Goal: Task Accomplishment & Management: Manage account settings

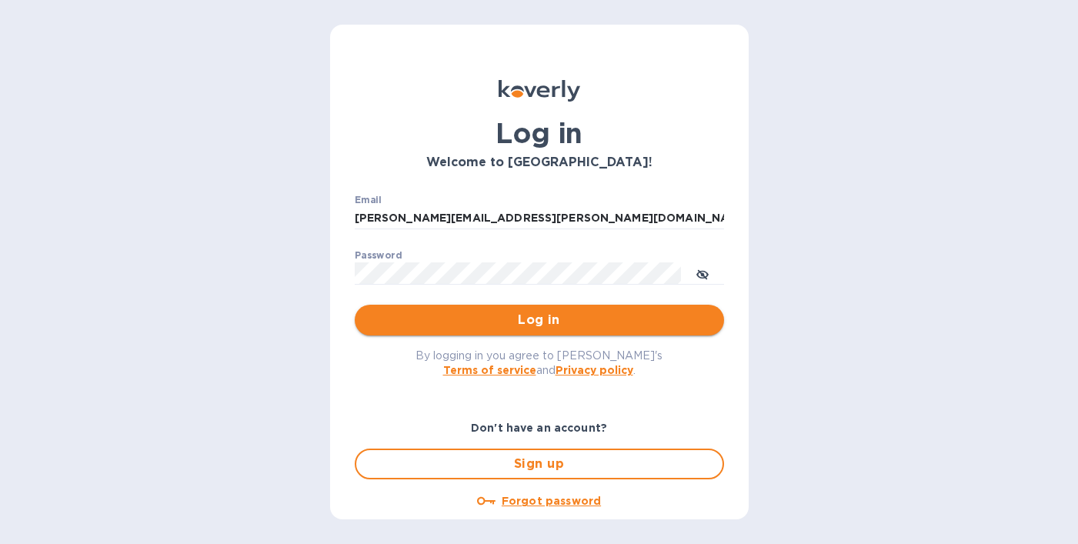
click at [650, 324] on span "Log in" at bounding box center [539, 320] width 345 height 18
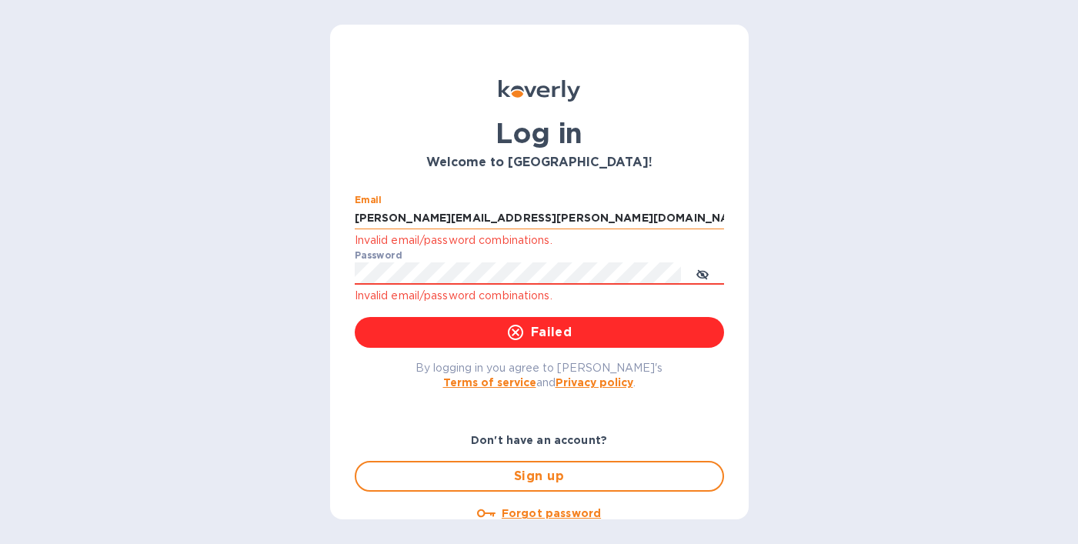
click at [532, 214] on input "[PERSON_NAME][EMAIL_ADDRESS][PERSON_NAME][DOMAIN_NAME]" at bounding box center [539, 218] width 369 height 23
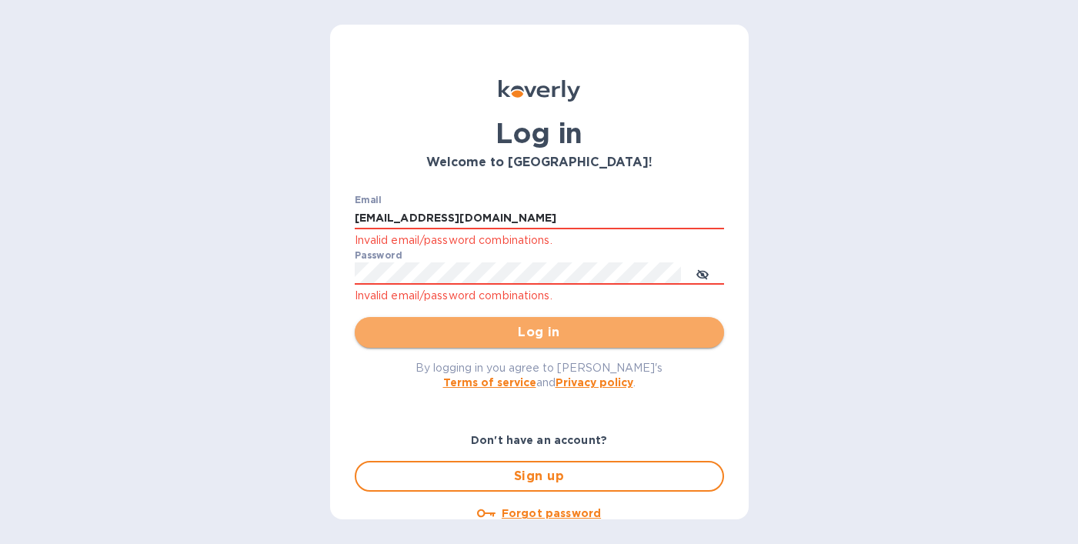
click at [546, 328] on span "Log in" at bounding box center [539, 332] width 345 height 18
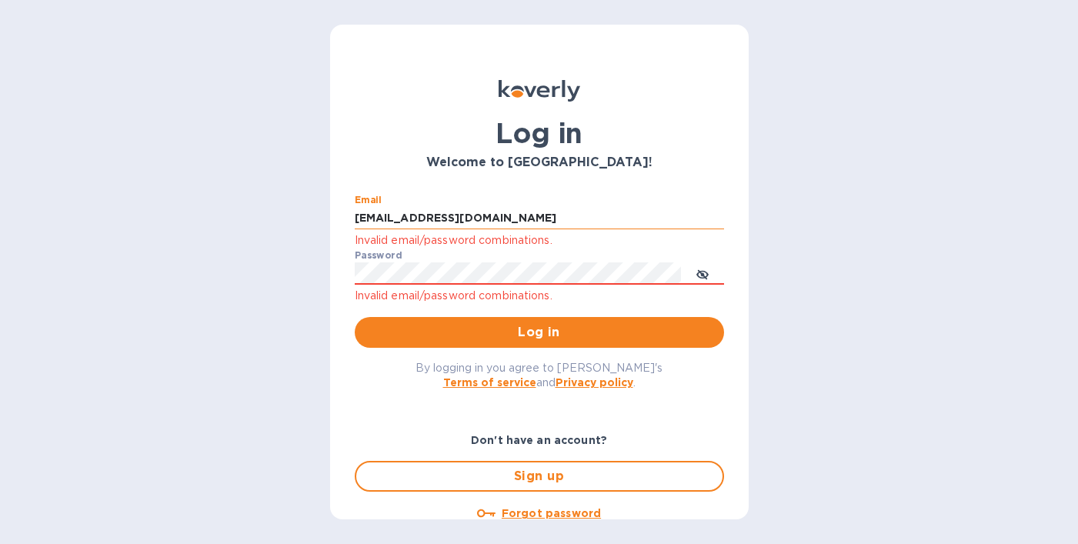
click at [463, 215] on input "sales@allianceitc.com" at bounding box center [539, 218] width 369 height 23
click at [391, 231] on div "Email sales@allianceitc.com Invalid email/password combinations." at bounding box center [539, 222] width 369 height 55
click at [436, 215] on input "sales@allianceitc.com" at bounding box center [539, 218] width 369 height 23
click at [404, 218] on input "sales@allianceitc.com" at bounding box center [539, 218] width 369 height 23
click at [666, 229] on input "sales@allianceitc.com" at bounding box center [539, 218] width 369 height 23
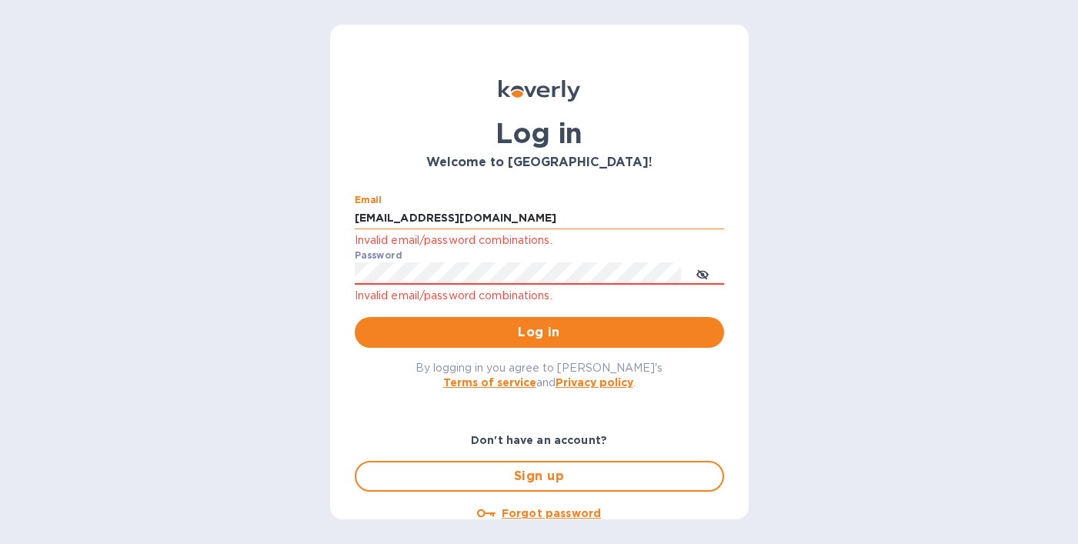
click at [599, 222] on input "sales@allianceitc.com" at bounding box center [539, 218] width 369 height 23
click at [392, 213] on input "sales@allianceitc.com" at bounding box center [539, 218] width 369 height 23
drag, startPoint x: 392, startPoint y: 219, endPoint x: 510, endPoint y: 216, distance: 117.7
click at [509, 217] on input "sales@allianceitc.com" at bounding box center [539, 218] width 369 height 23
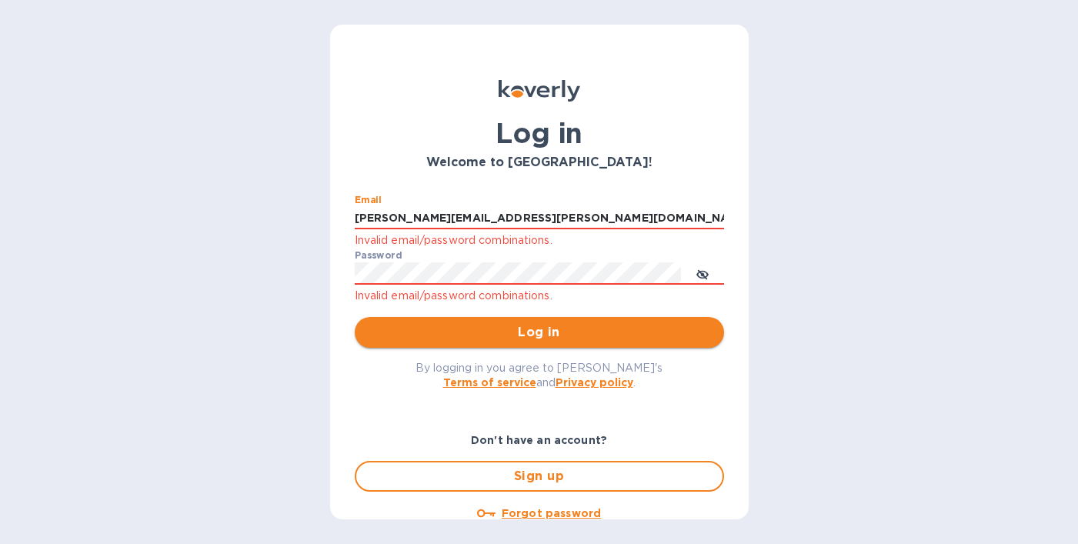
click at [543, 339] on span "Log in" at bounding box center [539, 332] width 345 height 18
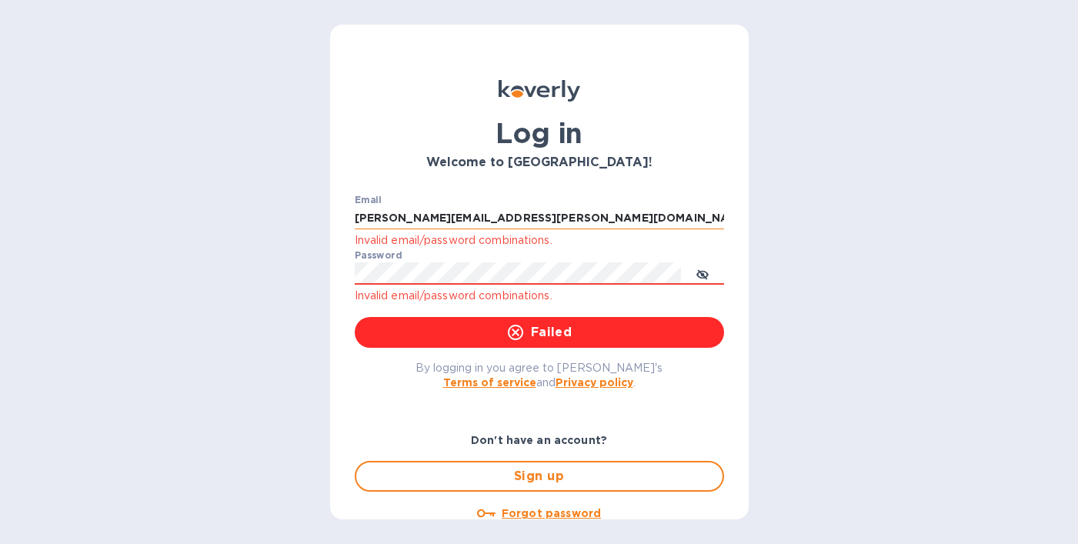
click at [485, 210] on input "[PERSON_NAME][EMAIL_ADDRESS][PERSON_NAME][DOMAIN_NAME]" at bounding box center [539, 218] width 369 height 23
click at [440, 218] on input "[PERSON_NAME][EMAIL_ADDRESS][PERSON_NAME][DOMAIN_NAME]" at bounding box center [539, 218] width 369 height 23
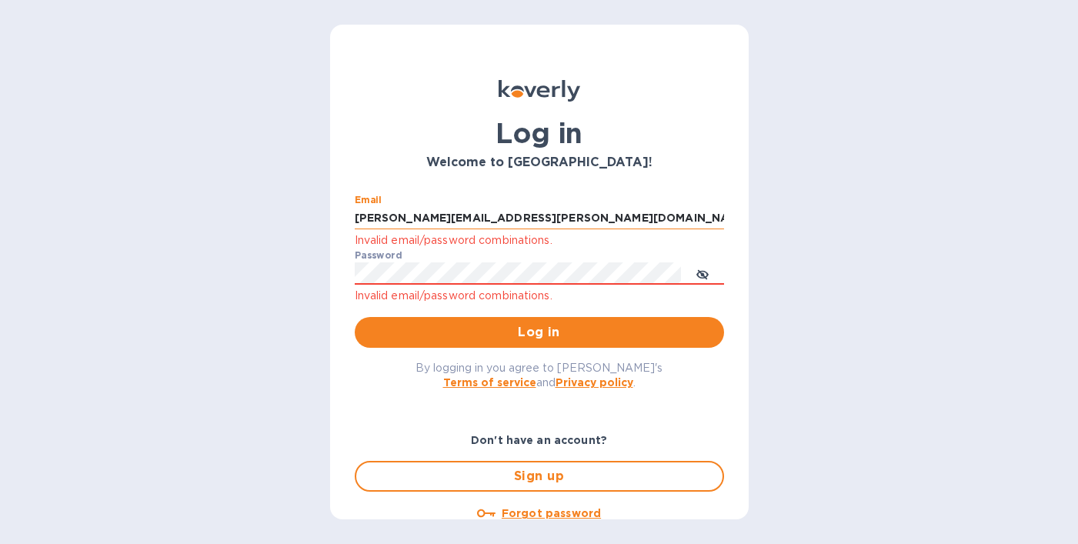
drag, startPoint x: 427, startPoint y: 218, endPoint x: 584, endPoint y: 219, distance: 157.0
click at [583, 219] on input "[PERSON_NAME][EMAIL_ADDRESS][PERSON_NAME][DOMAIN_NAME]" at bounding box center [539, 218] width 369 height 23
type input "colleen.lee@@aitcshop.com"
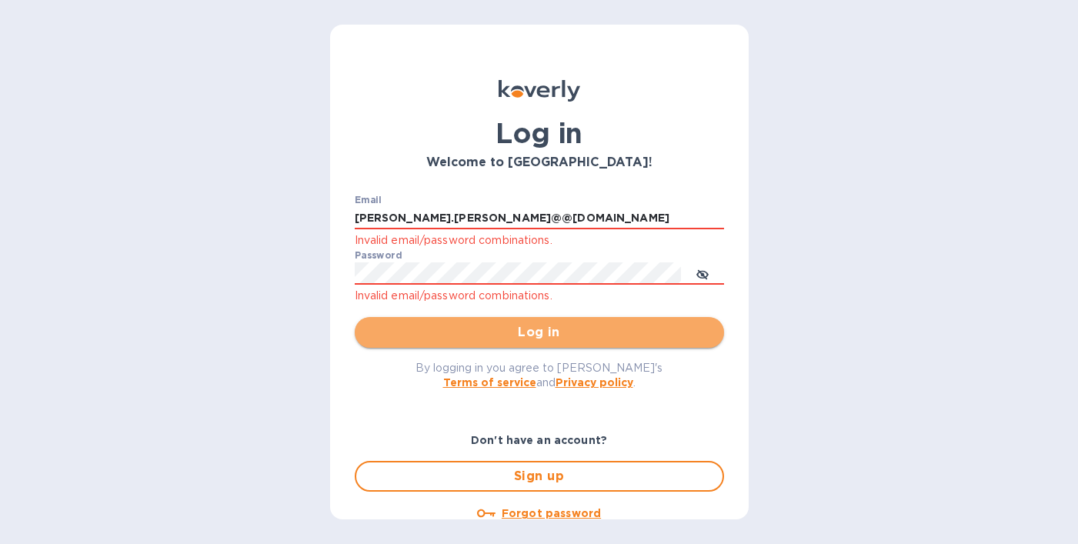
click at [599, 322] on button "Log in" at bounding box center [539, 332] width 369 height 31
click at [515, 339] on span "Log in" at bounding box center [539, 332] width 345 height 18
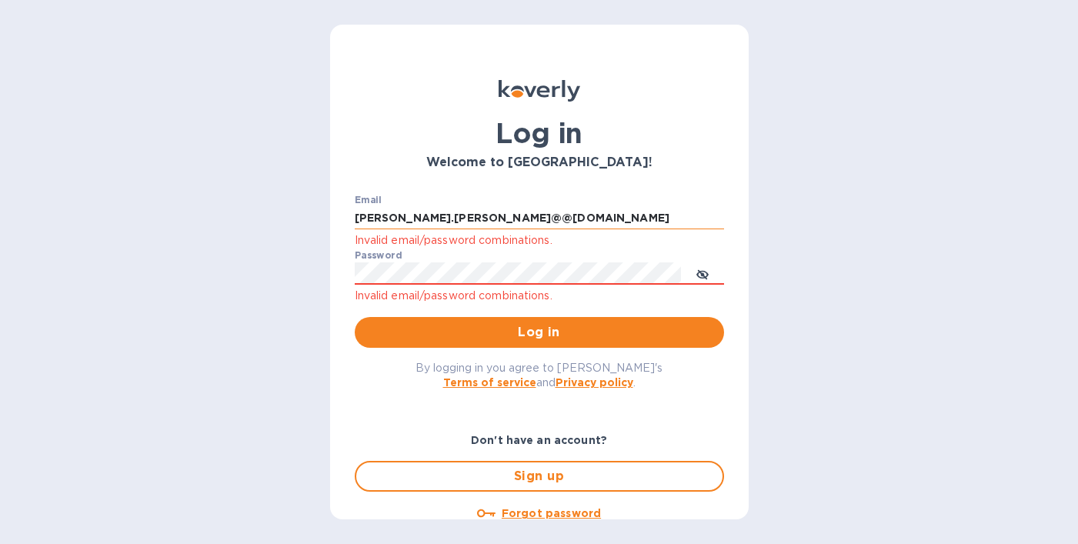
click at [432, 228] on input "colleen.lee@@aitcshop.com" at bounding box center [539, 218] width 369 height 23
click at [429, 215] on input "colleen.lee@@aitcshop.com" at bounding box center [539, 218] width 369 height 23
click at [355, 317] on button "Log in" at bounding box center [539, 332] width 369 height 31
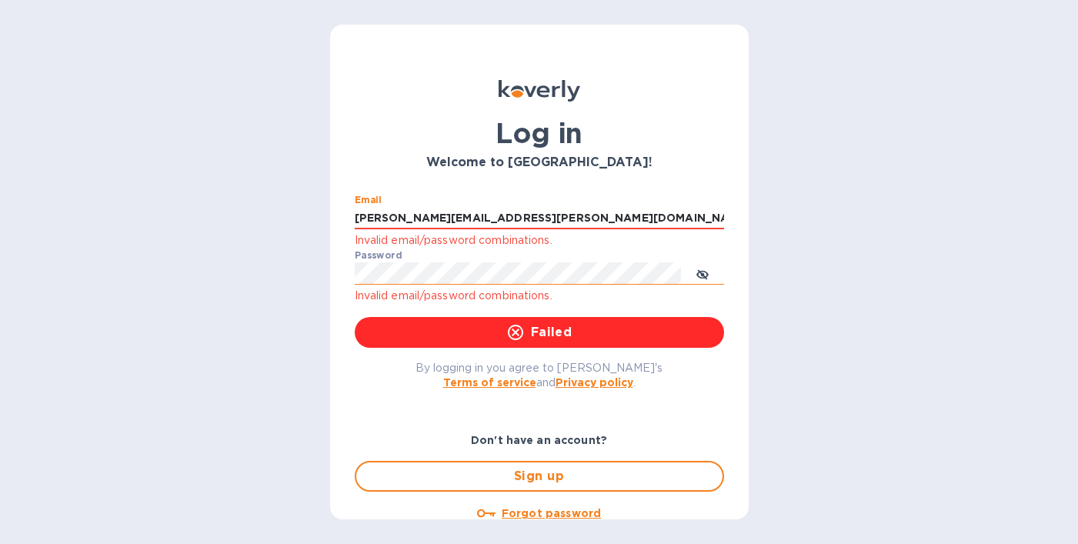
click at [706, 278] on icon "toggle password visibility" at bounding box center [702, 275] width 12 height 12
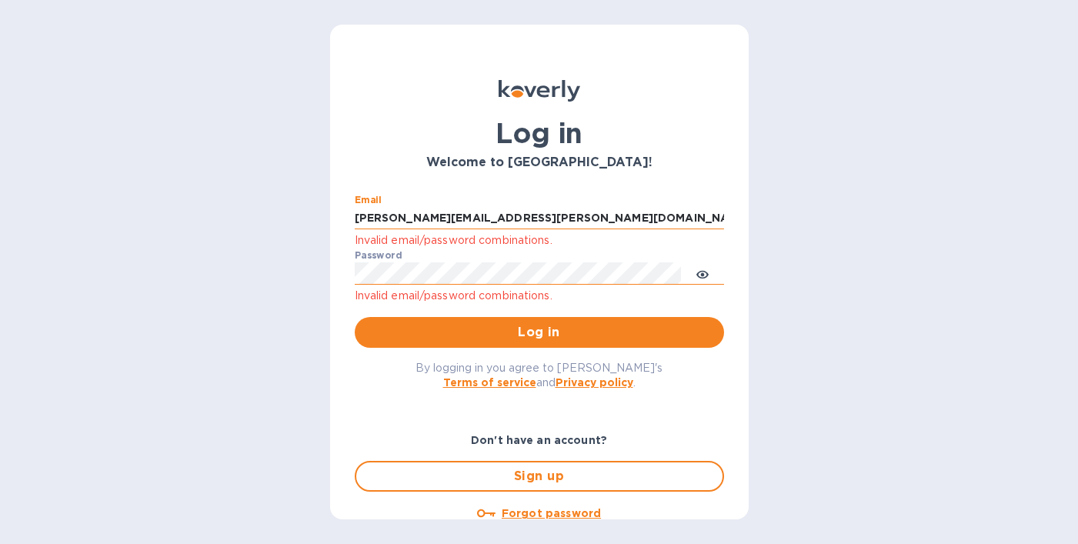
click at [459, 214] on input "[PERSON_NAME][EMAIL_ADDRESS][PERSON_NAME][DOMAIN_NAME]" at bounding box center [539, 218] width 369 height 23
drag, startPoint x: 429, startPoint y: 218, endPoint x: 565, endPoint y: 214, distance: 137.0
click at [565, 218] on input "[PERSON_NAME][EMAIL_ADDRESS][PERSON_NAME][DOMAIN_NAME]" at bounding box center [539, 218] width 369 height 23
click at [355, 317] on button "Log in" at bounding box center [539, 332] width 369 height 31
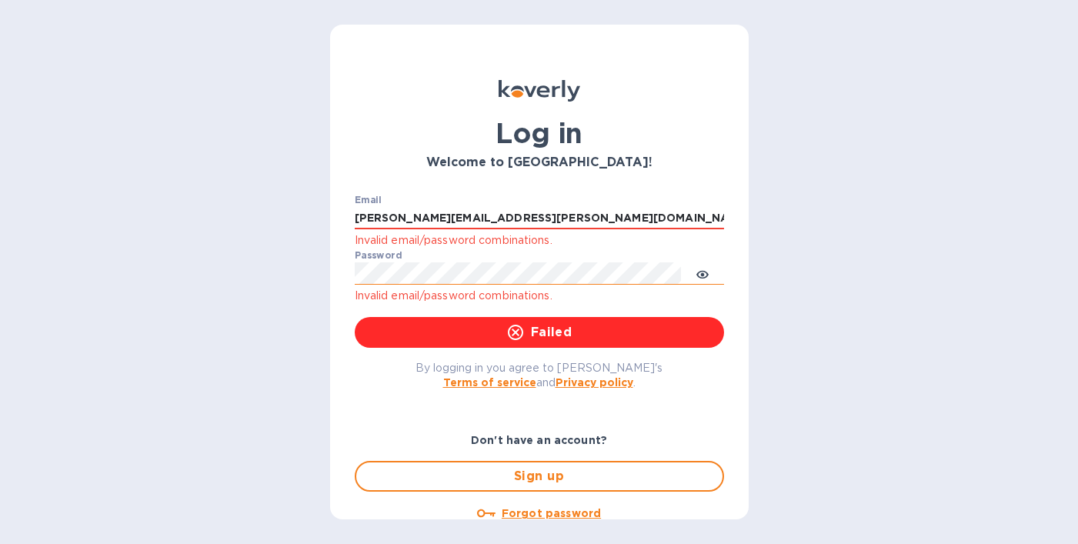
click at [729, 295] on div "Email colleen.lee@allianceitc.com Invalid email/password combinations. Password…" at bounding box center [539, 271] width 394 height 178
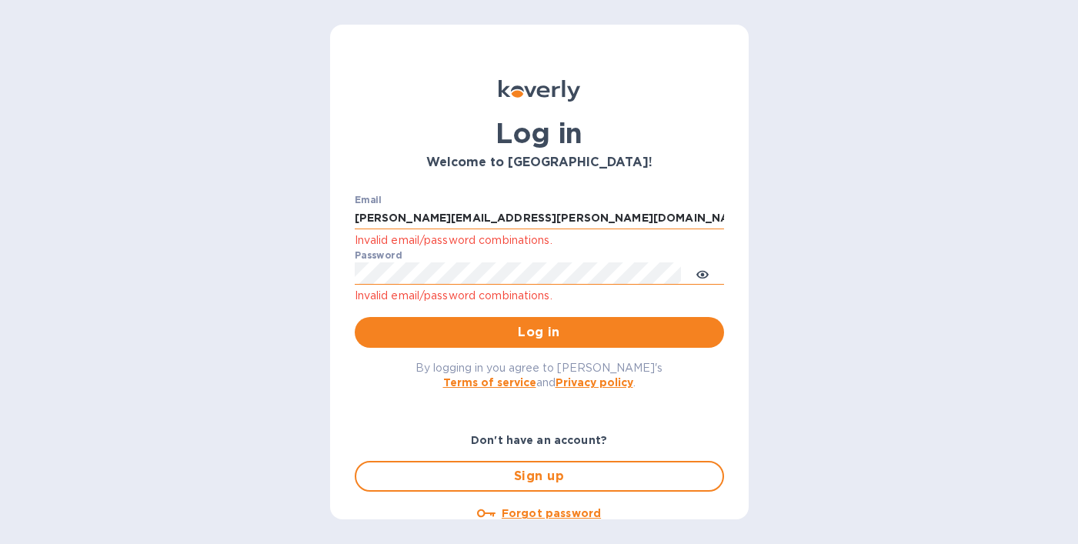
click at [488, 214] on input "[PERSON_NAME][EMAIL_ADDRESS][PERSON_NAME][DOMAIN_NAME]" at bounding box center [539, 218] width 369 height 23
click at [753, 307] on div "Log in Welcome to Koverly! Email colleen.lee@allianceitc.com Invalid email/pass…" at bounding box center [539, 272] width 1078 height 544
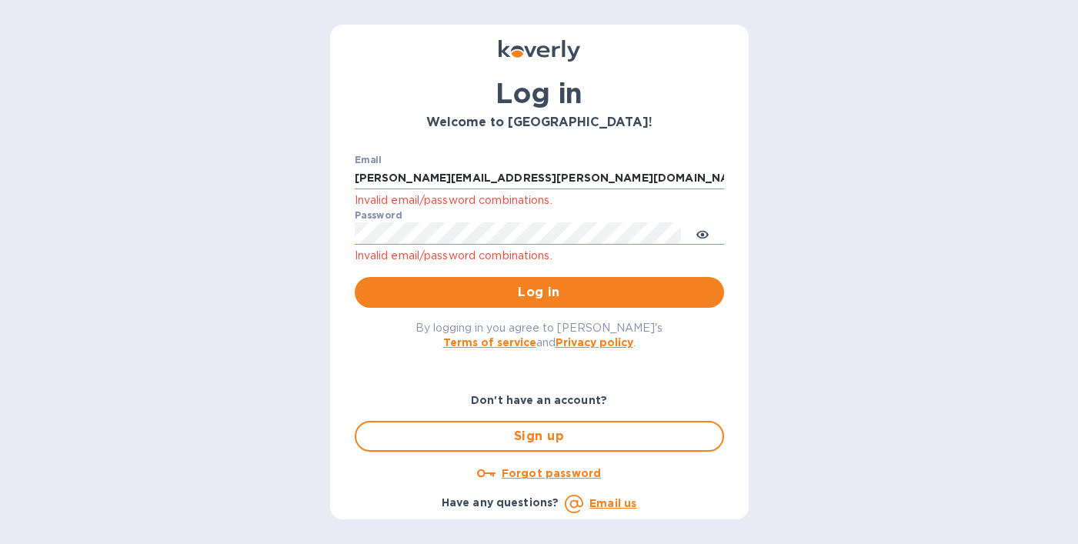
click at [445, 179] on input "[PERSON_NAME][EMAIL_ADDRESS][PERSON_NAME][DOMAIN_NAME]" at bounding box center [539, 178] width 369 height 23
type input "i"
type input "[PERSON_NAME][EMAIL_ADDRESS][PERSON_NAME][DOMAIN_NAME]"
click at [477, 299] on span "Log in" at bounding box center [539, 292] width 345 height 18
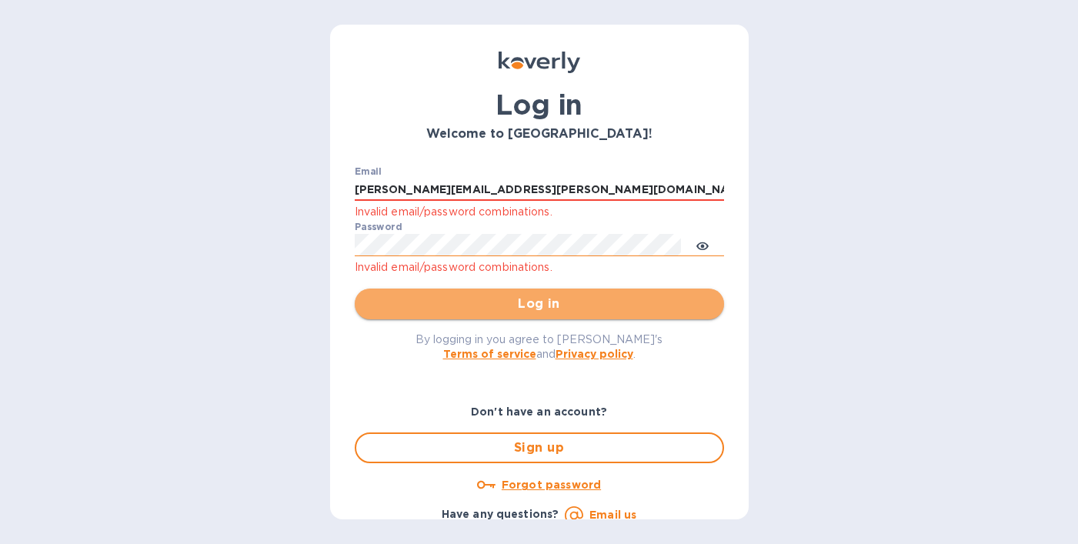
click at [546, 312] on span "Log in" at bounding box center [539, 304] width 345 height 18
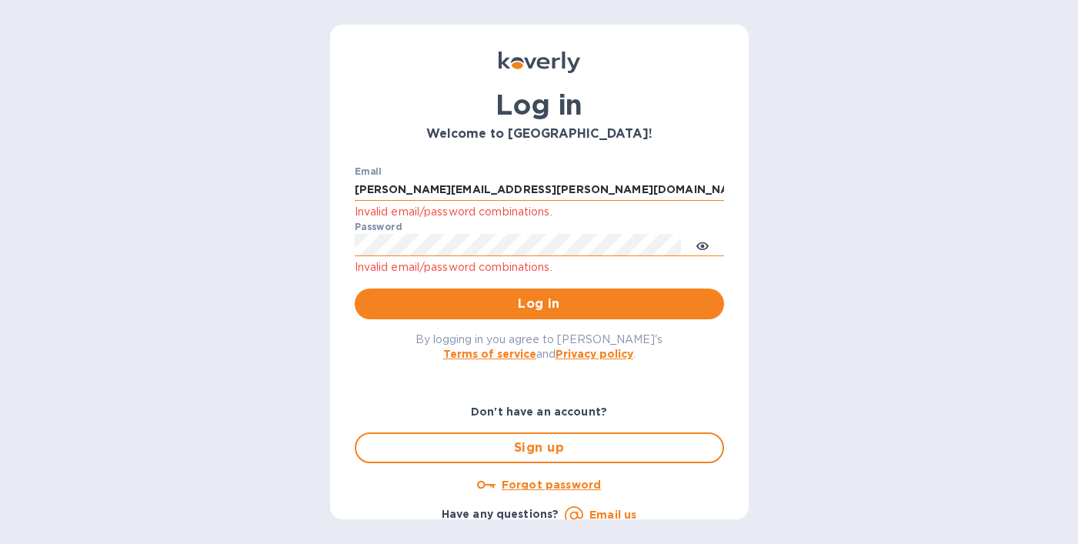
click at [706, 189] on keeper-lock "Open Keeper Popup" at bounding box center [706, 189] width 18 height 18
click at [404, 215] on p "Invalid email/password combinations." at bounding box center [539, 212] width 369 height 18
click at [630, 394] on div "Don't have an account? Sign up Forgot password Have any questions? Email us" at bounding box center [540, 442] width 382 height 127
click at [567, 486] on u "Forgot password" at bounding box center [551, 485] width 99 height 12
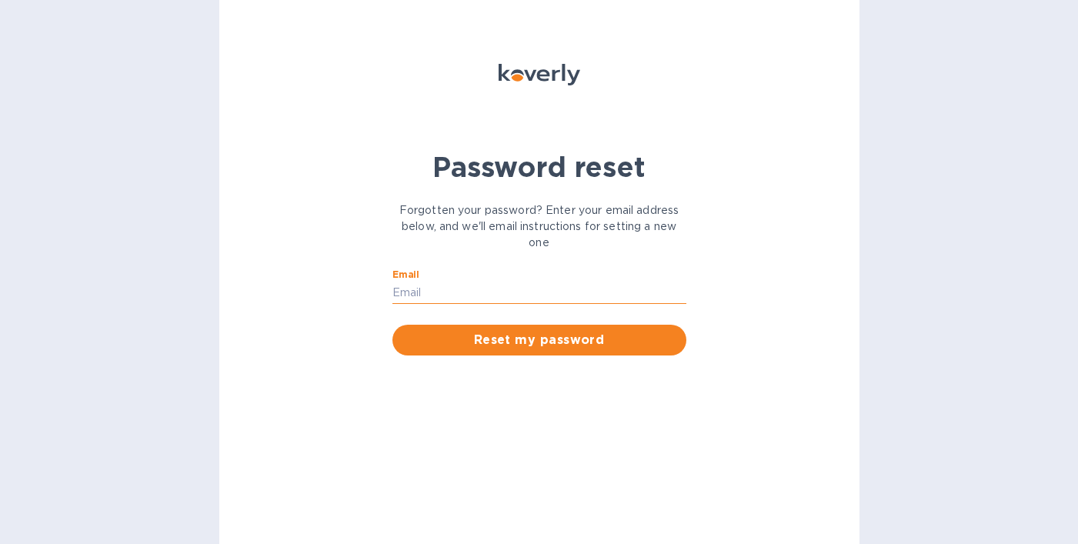
click at [523, 290] on input "Email" at bounding box center [539, 293] width 294 height 23
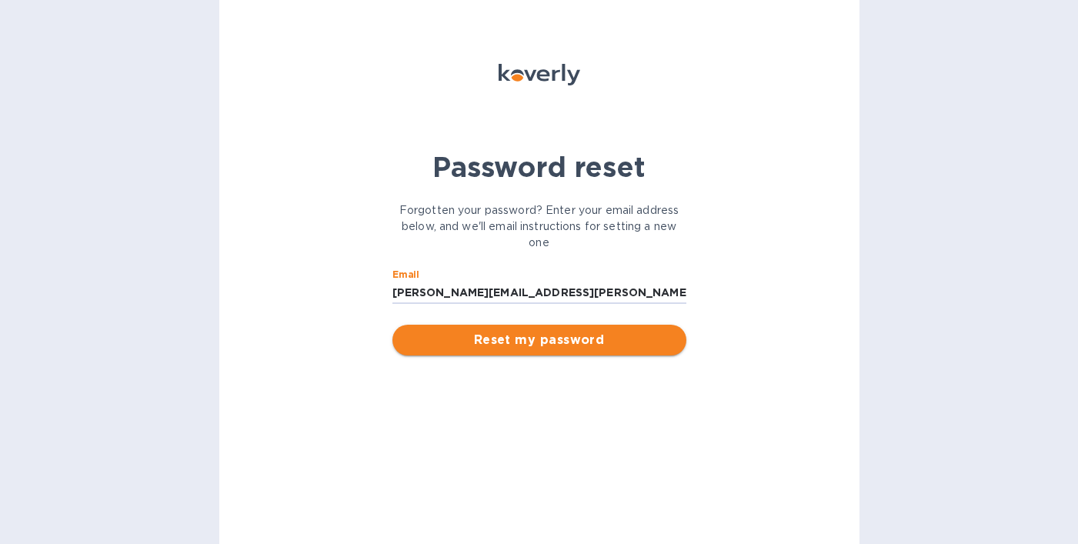
click at [545, 341] on span "Reset my password" at bounding box center [539, 340] width 269 height 18
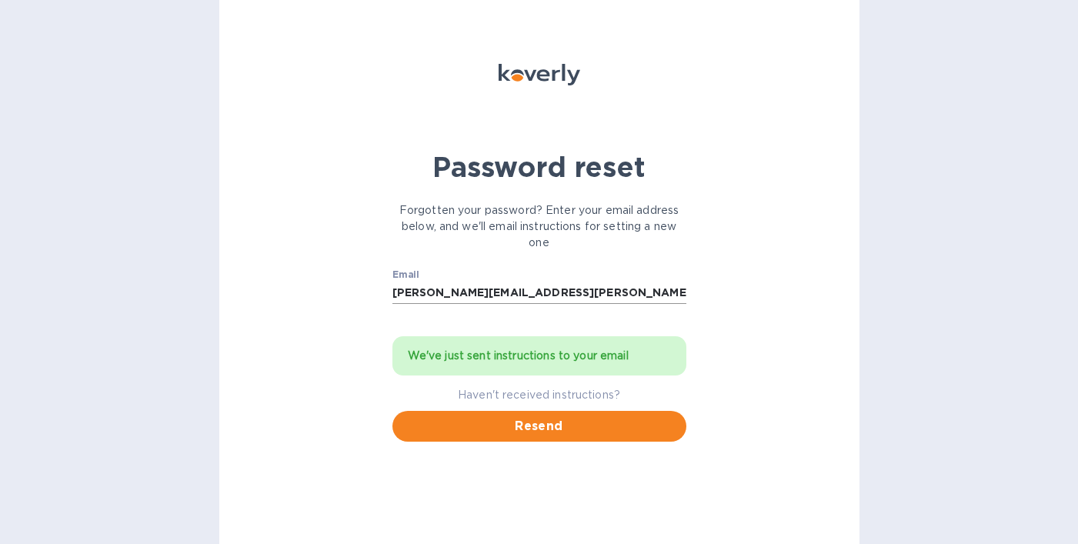
click at [509, 297] on input "[PERSON_NAME][EMAIL_ADDRESS][PERSON_NAME][DOMAIN_NAME]" at bounding box center [539, 293] width 294 height 23
click at [760, 242] on div "Password reset Forgotten your password? Enter your email address below, and we'…" at bounding box center [539, 272] width 640 height 544
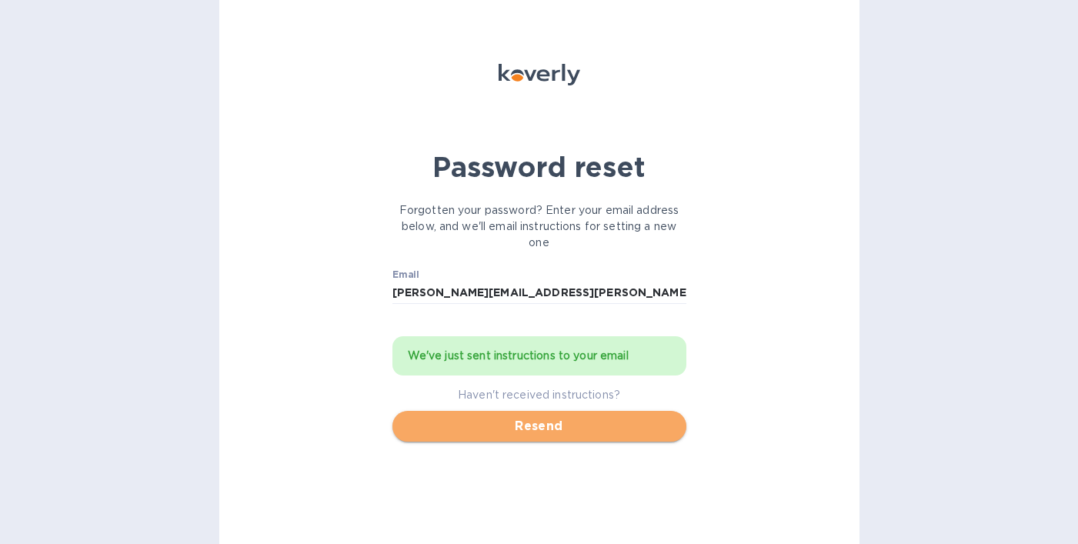
click at [568, 421] on span "Resend" at bounding box center [539, 426] width 269 height 18
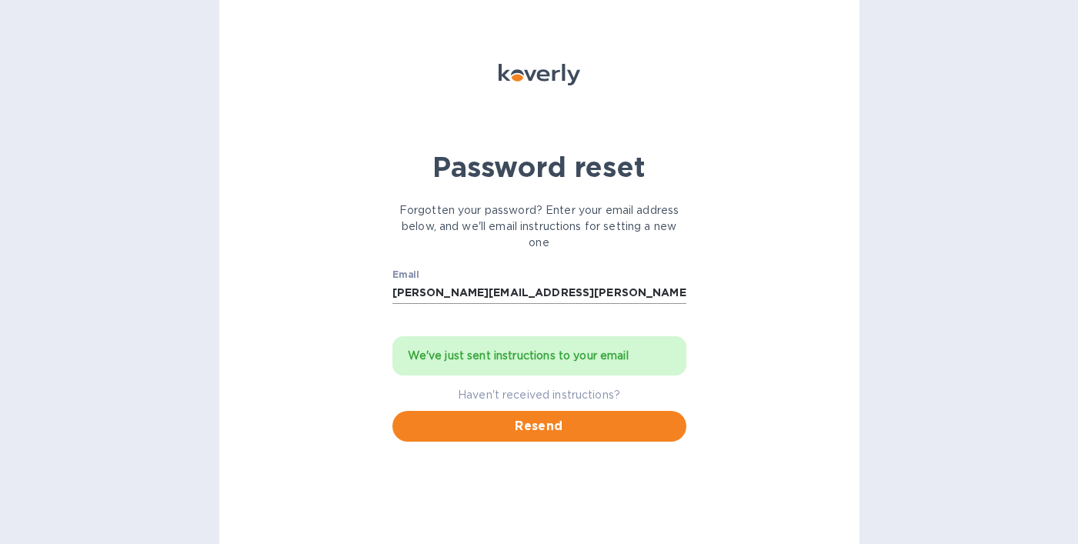
click at [452, 291] on input "[PERSON_NAME][EMAIL_ADDRESS][PERSON_NAME][DOMAIN_NAME]" at bounding box center [539, 293] width 294 height 23
click at [471, 293] on input "[PERSON_NAME][EMAIL_ADDRESS][PERSON_NAME][DOMAIN_NAME]" at bounding box center [539, 293] width 294 height 23
click at [495, 289] on input "[PERSON_NAME][EMAIL_ADDRESS][PERSON_NAME][DOMAIN_NAME]" at bounding box center [539, 293] width 294 height 23
drag, startPoint x: 465, startPoint y: 293, endPoint x: 631, endPoint y: 295, distance: 165.4
click at [631, 295] on input "[PERSON_NAME][EMAIL_ADDRESS][PERSON_NAME][DOMAIN_NAME]" at bounding box center [539, 293] width 294 height 23
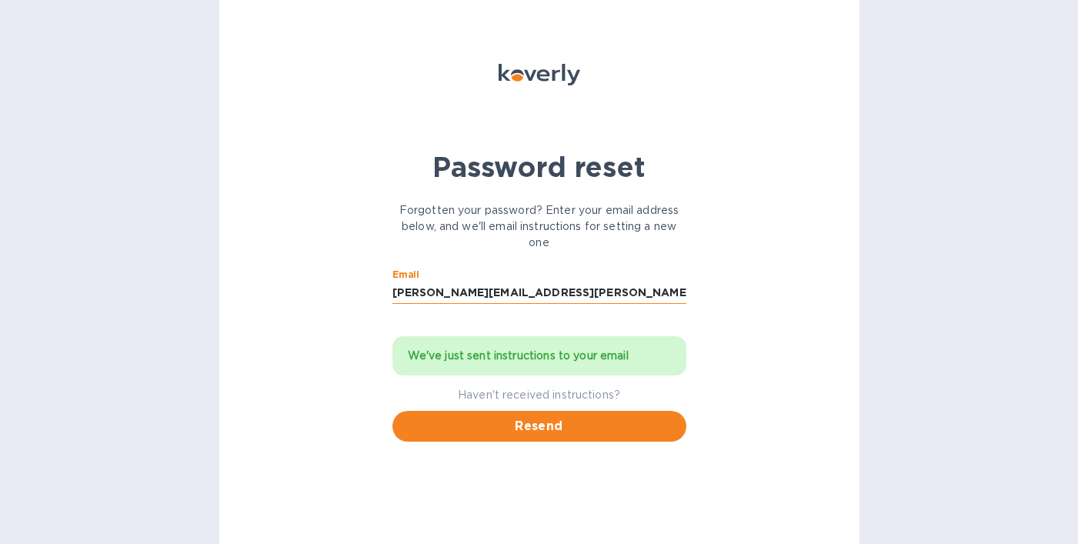
click at [519, 285] on input "[PERSON_NAME][EMAIL_ADDRESS][PERSON_NAME][DOMAIN_NAME]" at bounding box center [539, 293] width 294 height 23
type input "[PERSON_NAME][EMAIL_ADDRESS][PERSON_NAME][DOMAIN_NAME]"
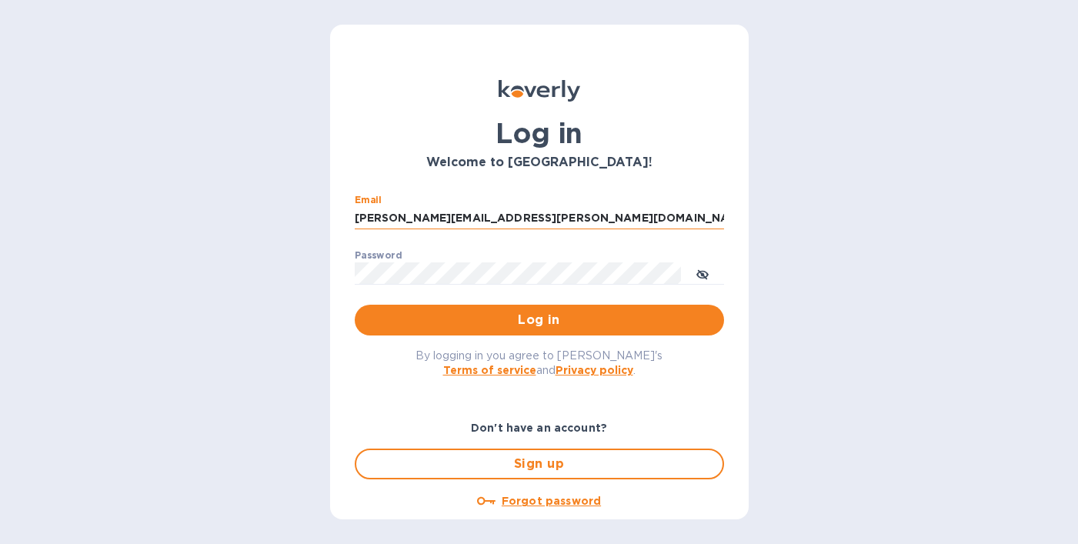
click at [445, 214] on input "[PERSON_NAME][EMAIL_ADDRESS][PERSON_NAME][DOMAIN_NAME]" at bounding box center [539, 218] width 369 height 23
paste input "itcshop"
type input "[PERSON_NAME][EMAIL_ADDRESS][PERSON_NAME][DOMAIN_NAME]"
click at [622, 319] on span "Log in" at bounding box center [539, 320] width 345 height 18
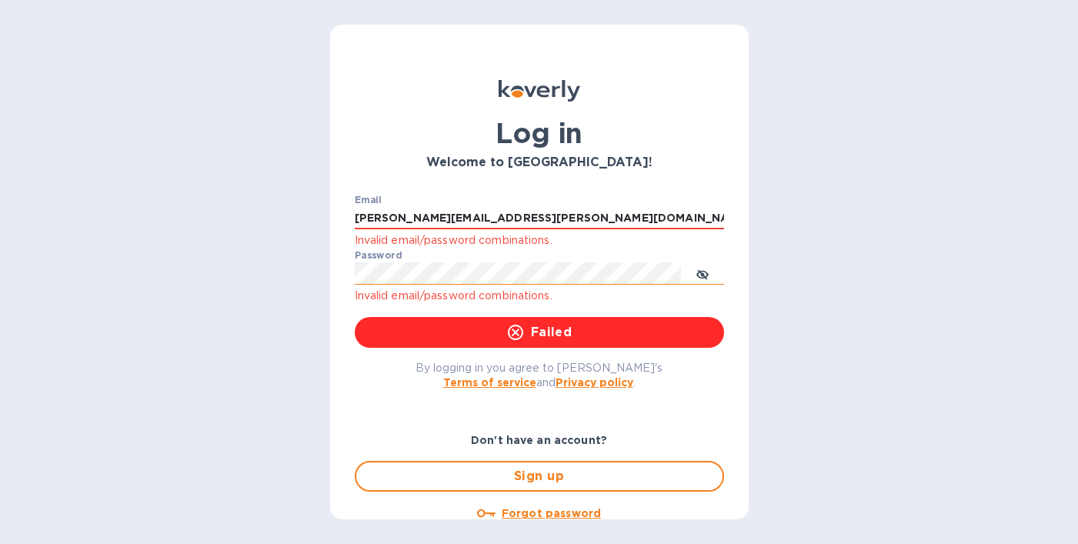
click at [703, 275] on icon "toggle password visibility" at bounding box center [702, 275] width 12 height 12
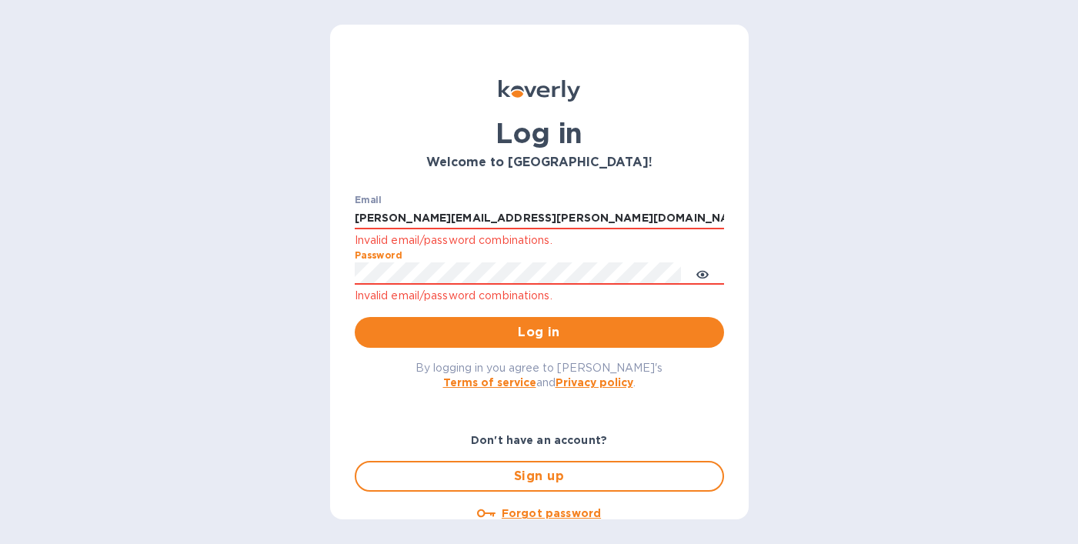
click at [583, 512] on u "Forgot password" at bounding box center [551, 513] width 99 height 12
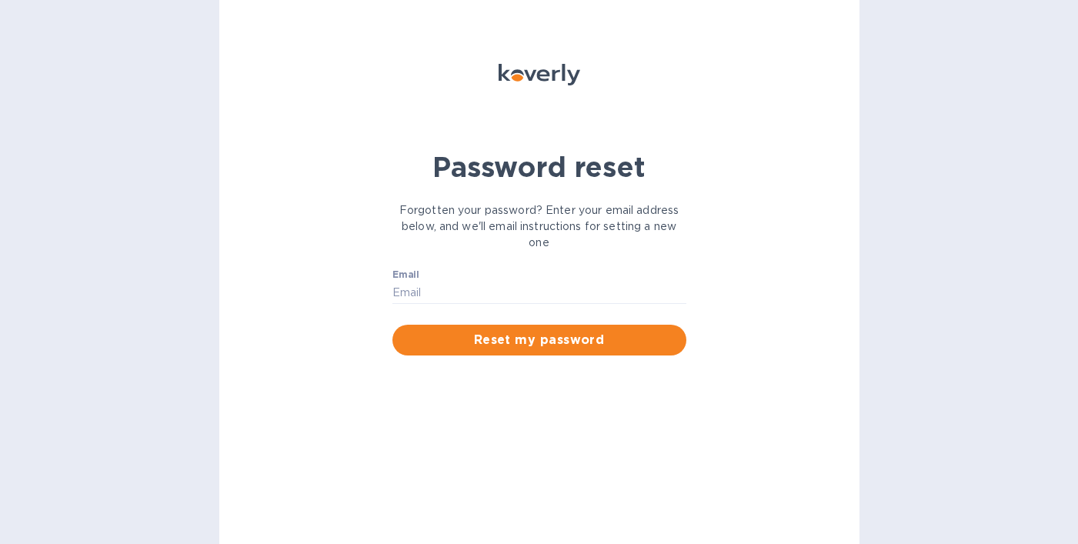
click at [437, 267] on div "Email ​ Reset my password" at bounding box center [539, 312] width 312 height 105
click at [427, 301] on input "Email" at bounding box center [539, 293] width 294 height 23
paste input "[PERSON_NAME][EMAIL_ADDRESS][PERSON_NAME][DOMAIN_NAME]"
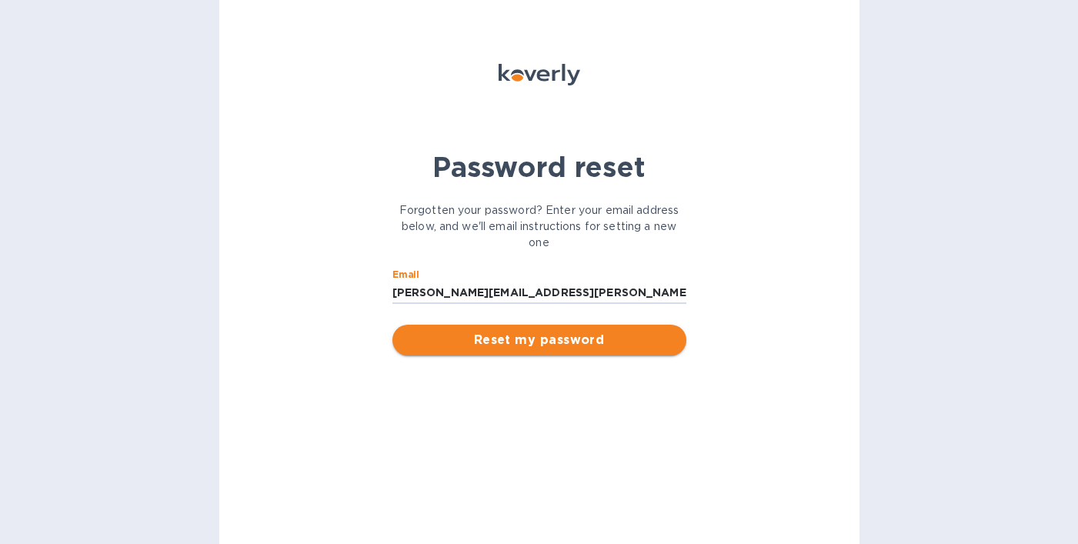
type input "[PERSON_NAME][EMAIL_ADDRESS][PERSON_NAME][DOMAIN_NAME]"
click at [438, 336] on span "Reset my password" at bounding box center [539, 340] width 269 height 18
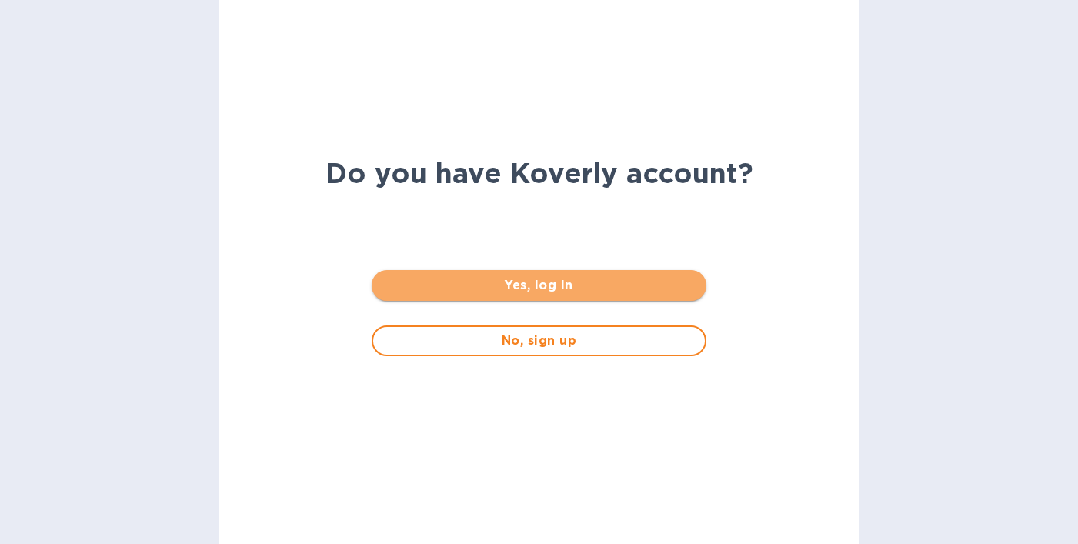
click at [510, 290] on span "Yes, log in" at bounding box center [539, 285] width 310 height 18
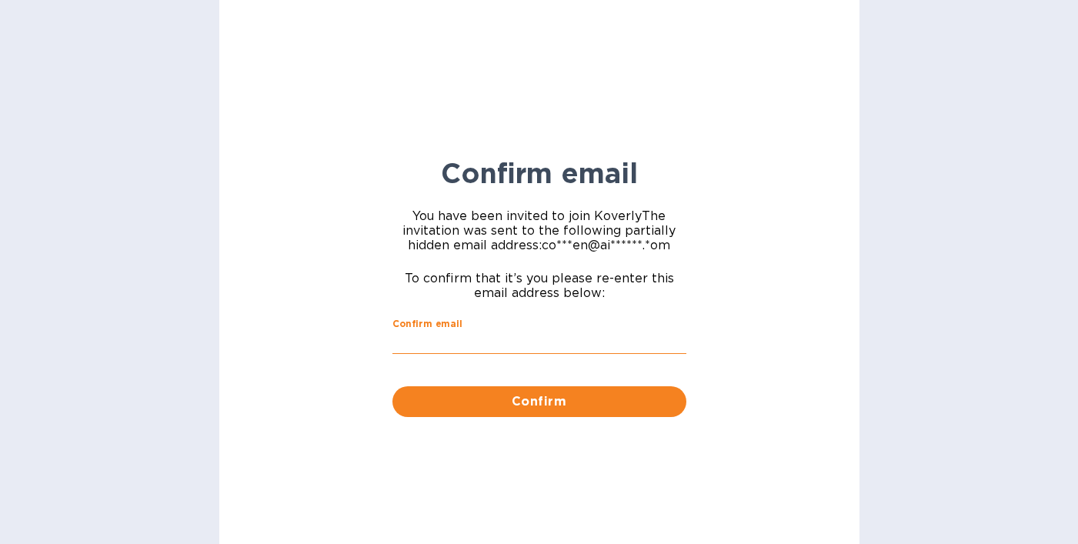
click at [501, 342] on input "Confirm email" at bounding box center [539, 342] width 294 height 23
type input "[PERSON_NAME][EMAIL_ADDRESS][DOMAIN_NAME]"
click at [569, 394] on span "Confirm" at bounding box center [539, 401] width 269 height 18
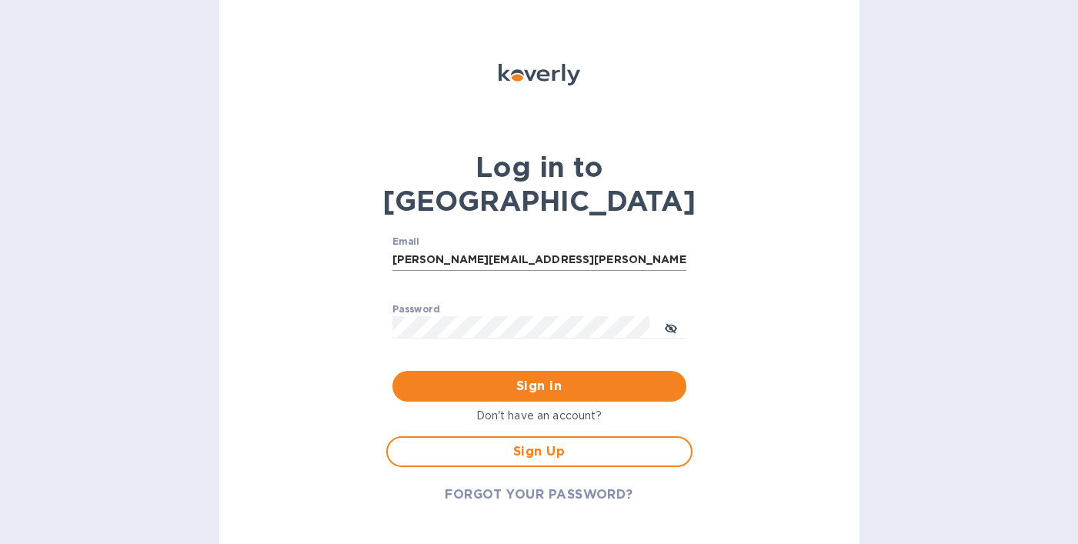
click at [555, 249] on input "[PERSON_NAME][EMAIL_ADDRESS][PERSON_NAME][DOMAIN_NAME]" at bounding box center [539, 260] width 294 height 23
type input "colleen@aitcshop.com"
click at [668, 324] on icon "toggle password visibility" at bounding box center [670, 328] width 9 height 9
click at [572, 377] on span "Sign in" at bounding box center [539, 386] width 269 height 18
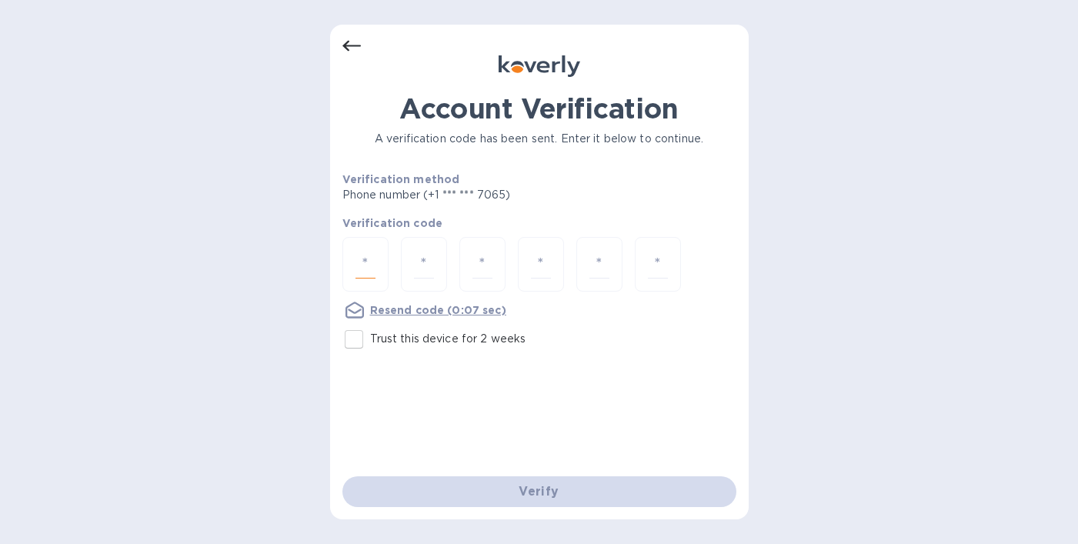
click at [372, 261] on input "number" at bounding box center [365, 264] width 20 height 28
type input "2"
type input "9"
type input "8"
click at [366, 266] on input "2" at bounding box center [365, 264] width 20 height 28
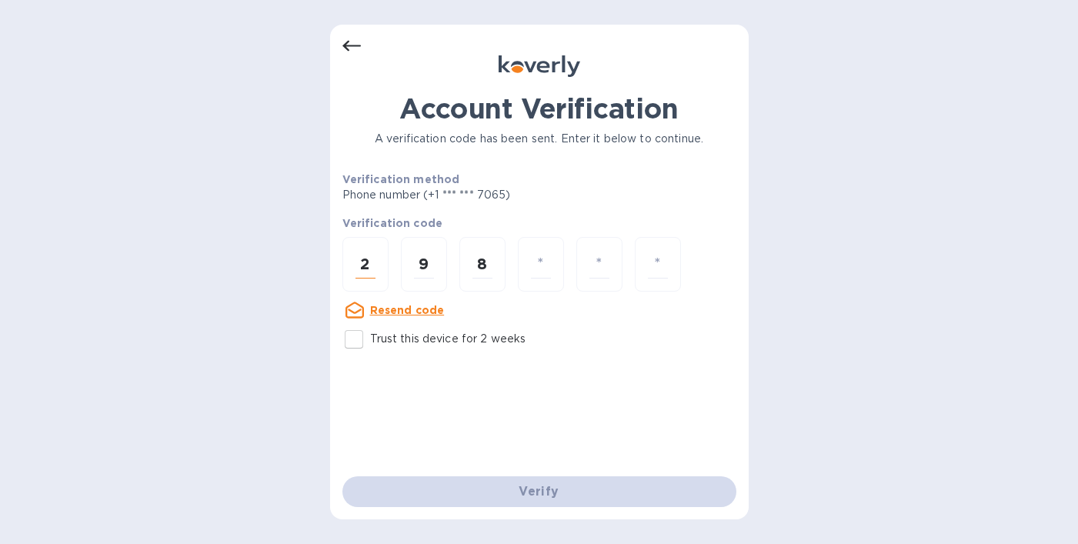
paste input "number"
type input "2"
type input "5"
type input "6"
type input "4"
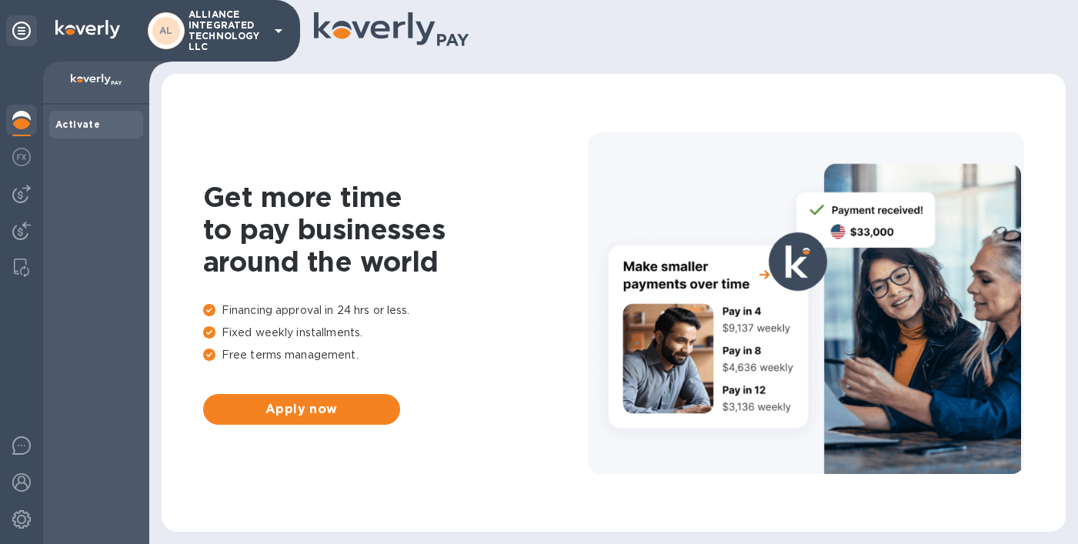
click at [279, 24] on icon at bounding box center [278, 31] width 18 height 18
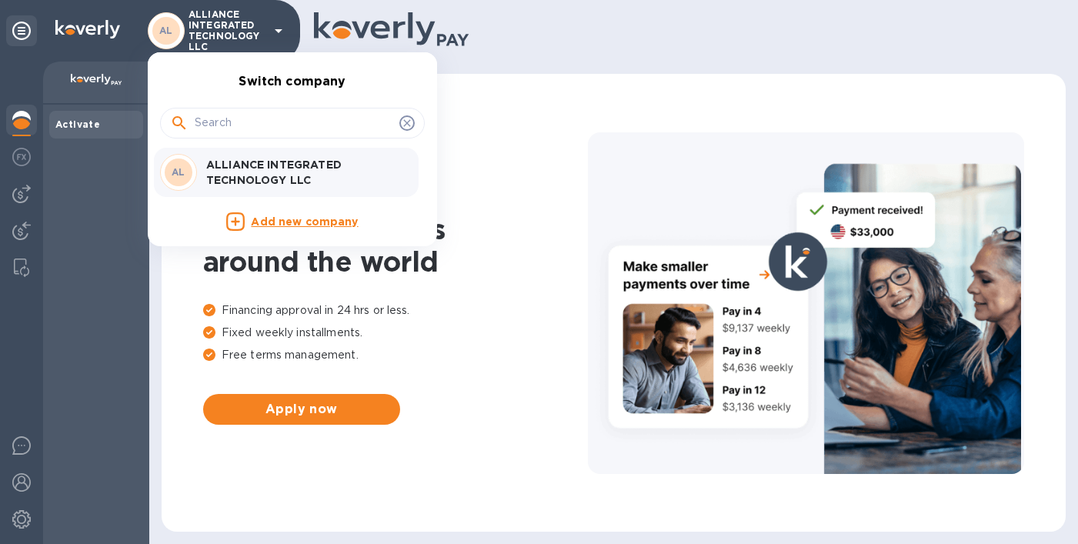
click at [84, 249] on div at bounding box center [539, 272] width 1078 height 544
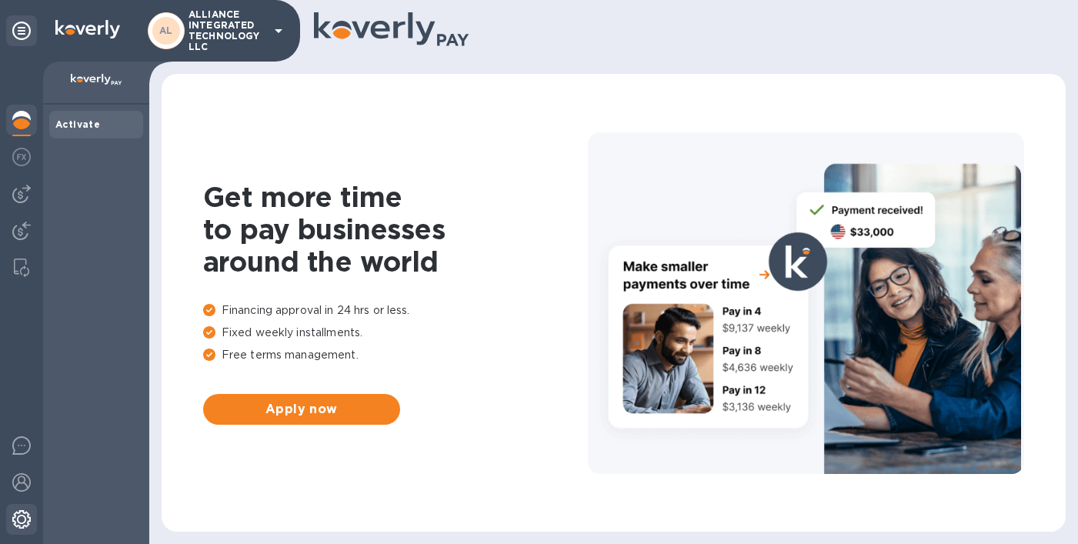
click at [19, 513] on img at bounding box center [21, 519] width 18 height 18
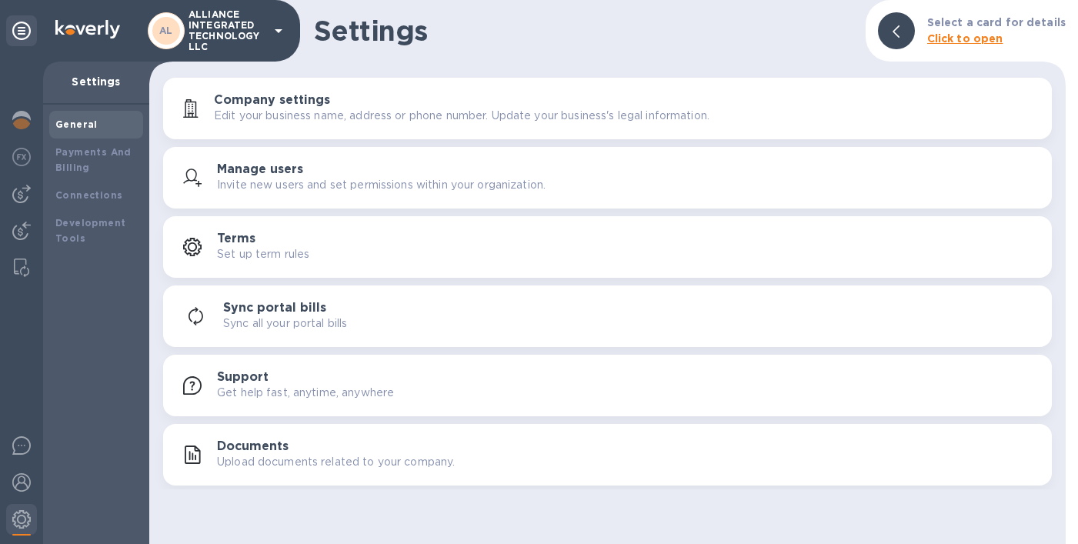
click at [247, 175] on h3 "Manage users" at bounding box center [260, 169] width 86 height 15
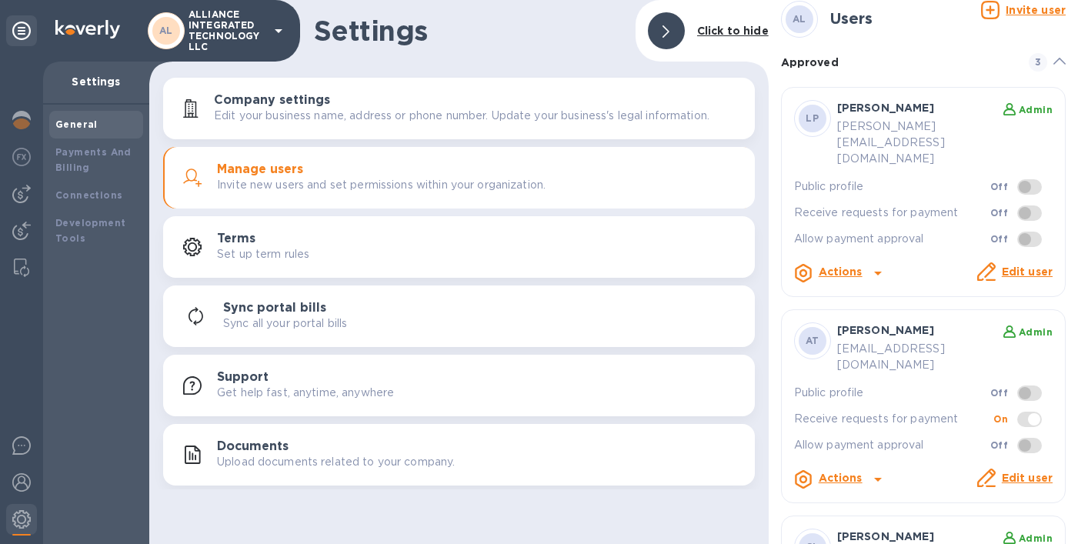
scroll to position [15, 0]
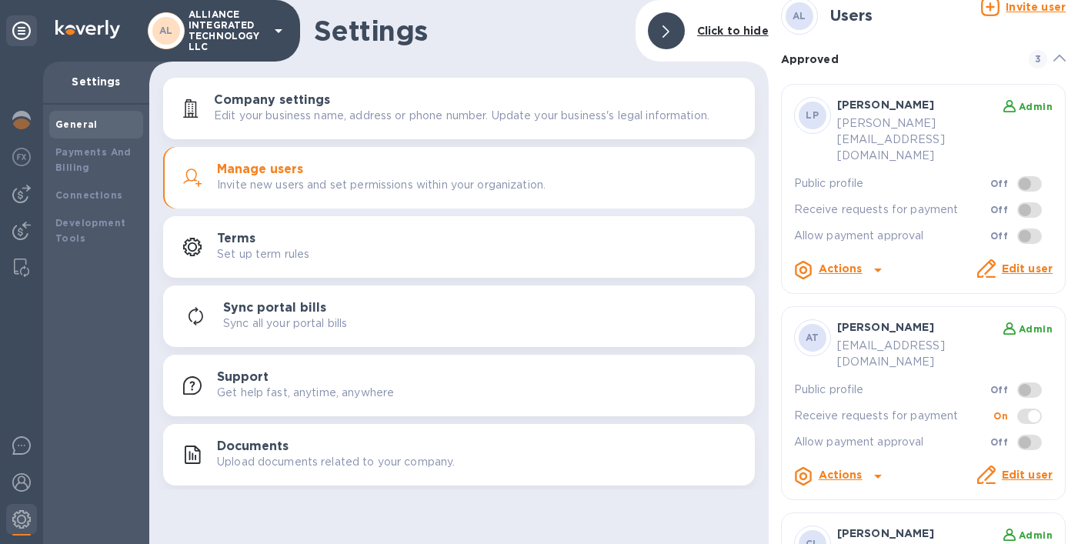
click at [1017, 202] on span at bounding box center [1029, 209] width 25 height 15
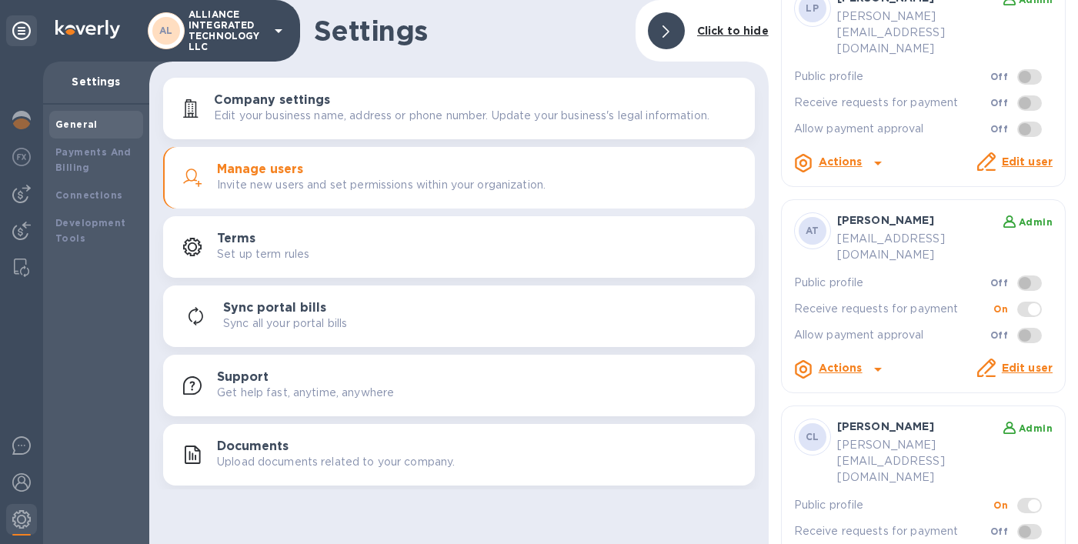
scroll to position [143, 0]
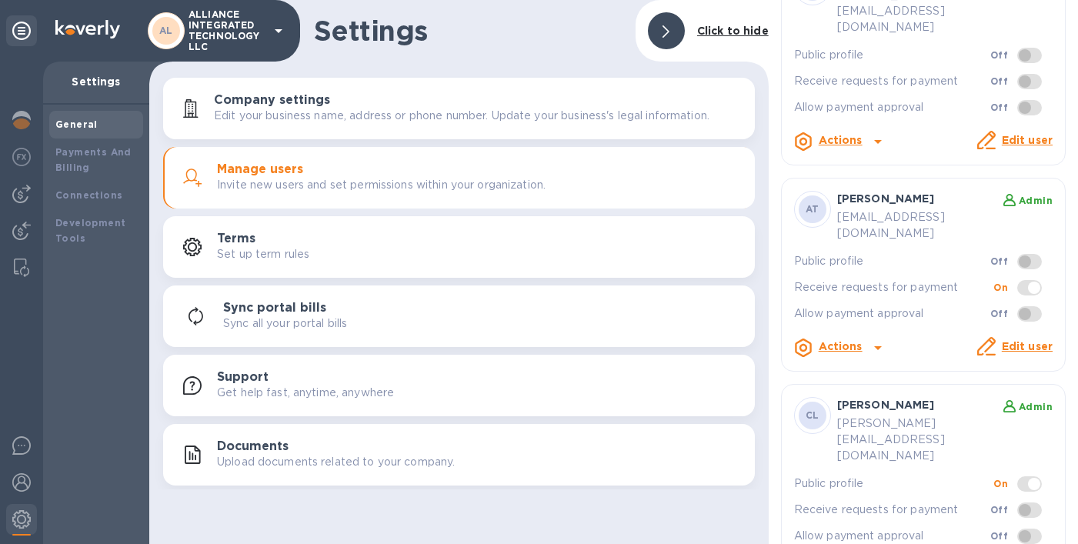
click at [1019, 502] on span at bounding box center [1029, 509] width 25 height 15
click at [924, 412] on div at bounding box center [539, 272] width 1078 height 544
click at [1017, 502] on span at bounding box center [1029, 509] width 25 height 15
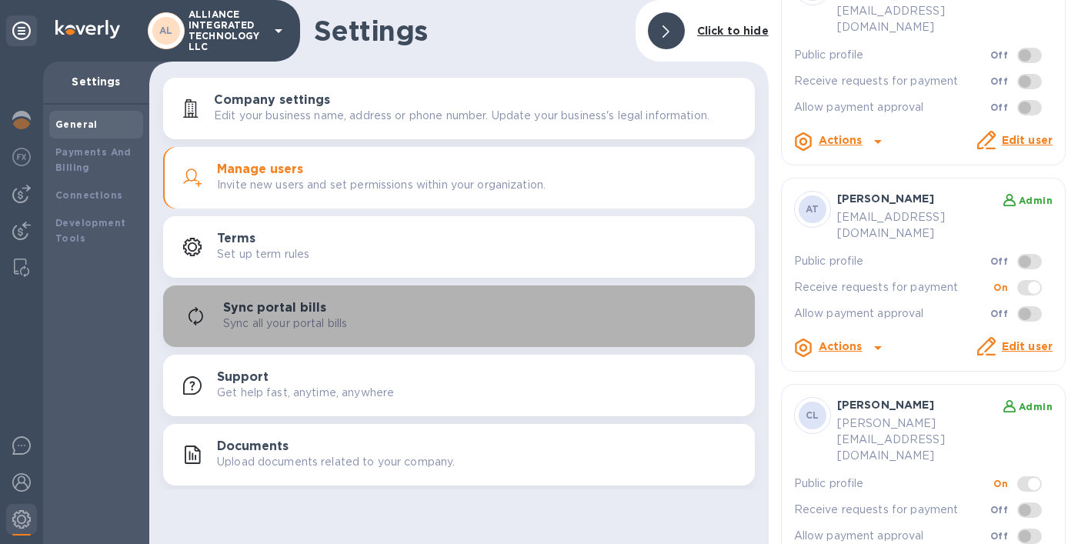
click at [323, 315] on p "Sync all your portal bills" at bounding box center [285, 323] width 124 height 16
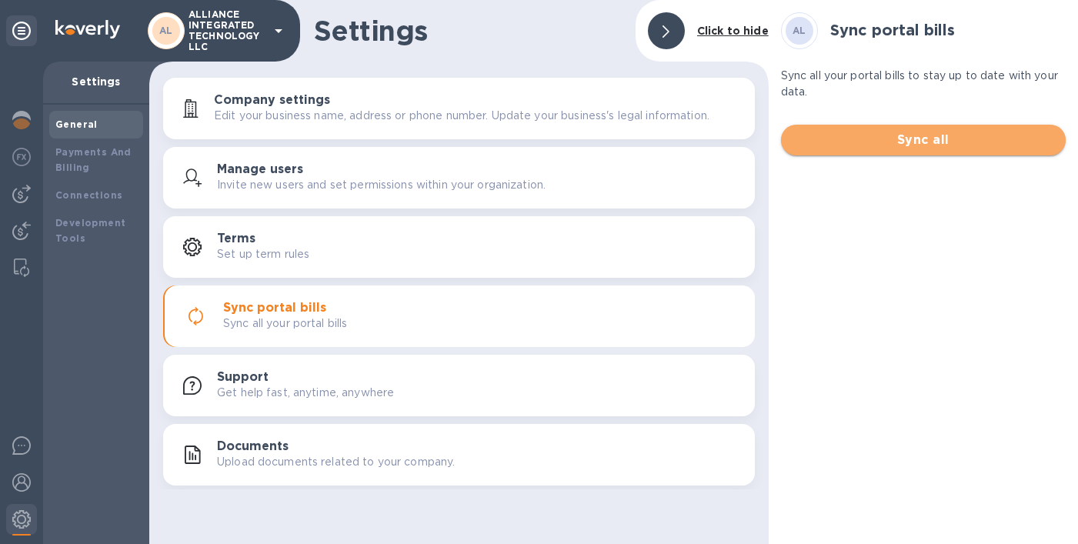
click at [841, 137] on span "Sync all" at bounding box center [923, 140] width 260 height 18
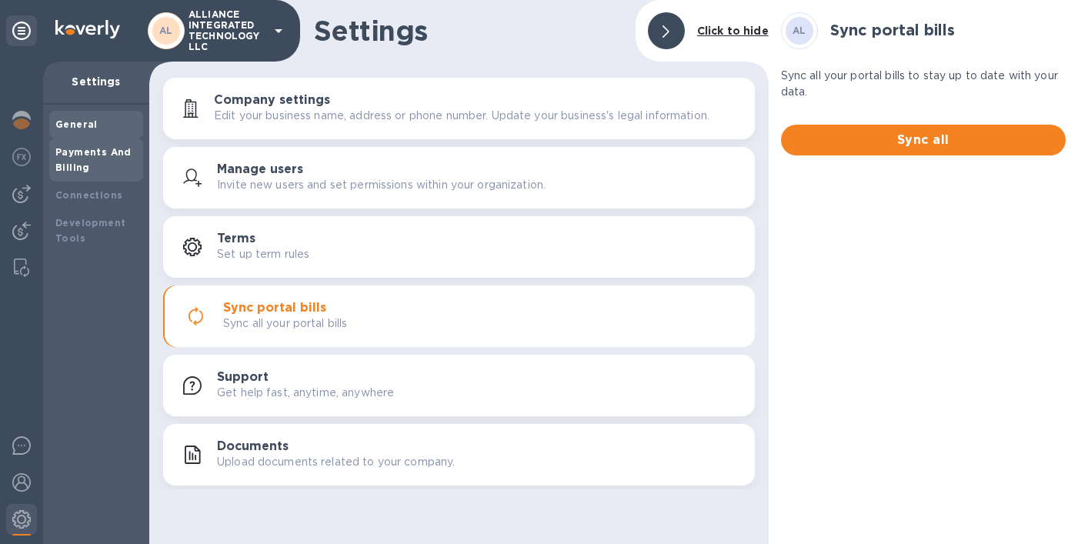
click at [60, 165] on b "Payments And Billing" at bounding box center [93, 159] width 76 height 27
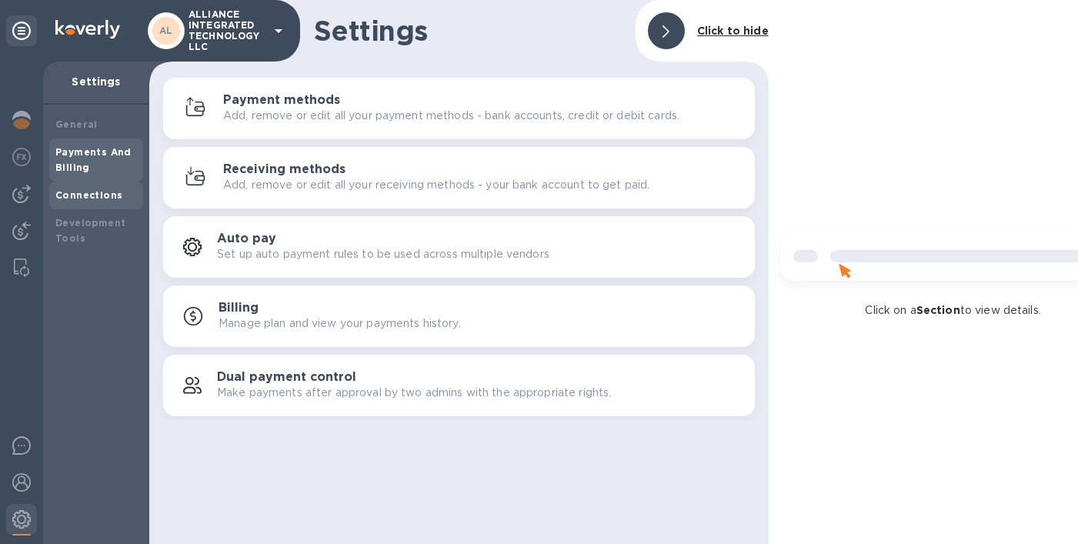
click at [75, 206] on div "Connections" at bounding box center [96, 196] width 94 height 28
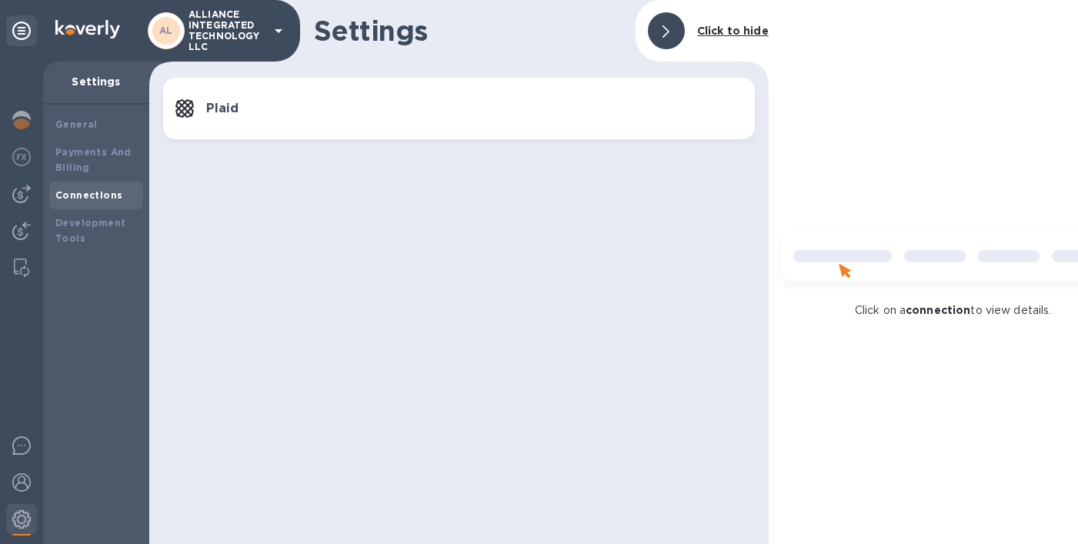
click at [75, 206] on div "Connections" at bounding box center [96, 196] width 94 height 28
click at [73, 224] on b "Development Tools" at bounding box center [90, 230] width 70 height 27
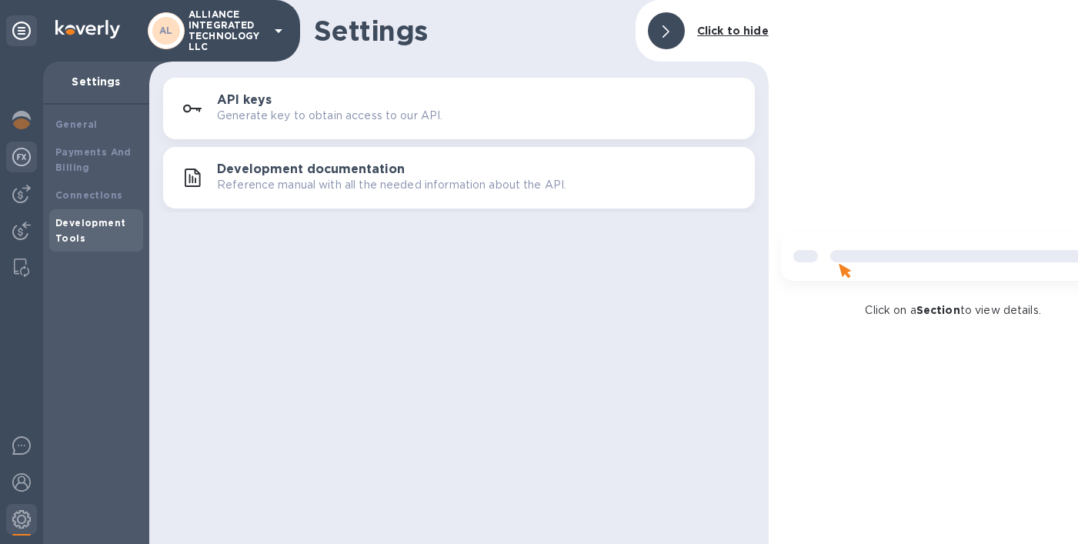
click at [25, 160] on img at bounding box center [21, 157] width 18 height 18
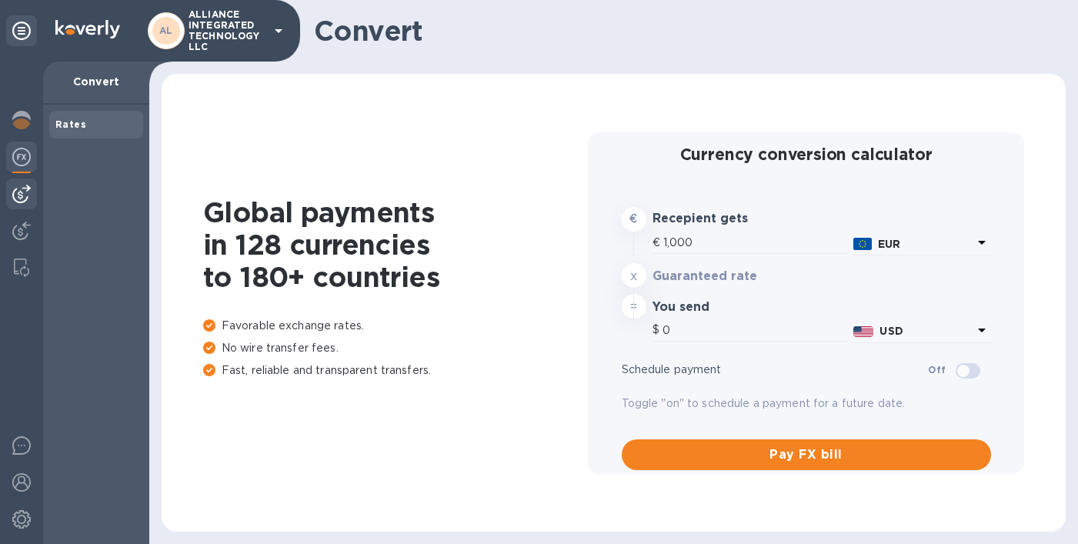
click at [18, 195] on img at bounding box center [21, 194] width 18 height 18
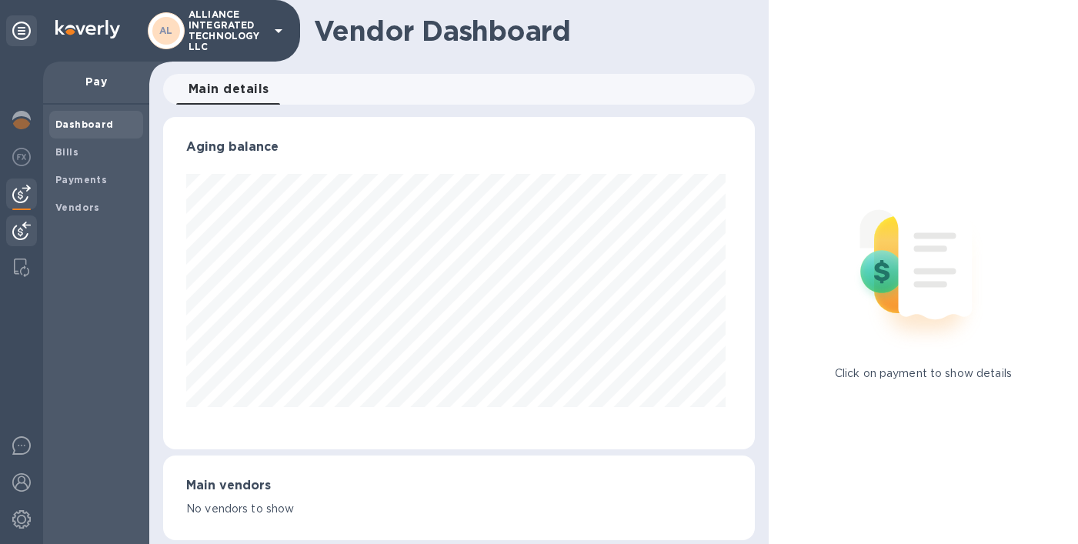
scroll to position [332, 585]
click at [22, 234] on img at bounding box center [21, 231] width 18 height 18
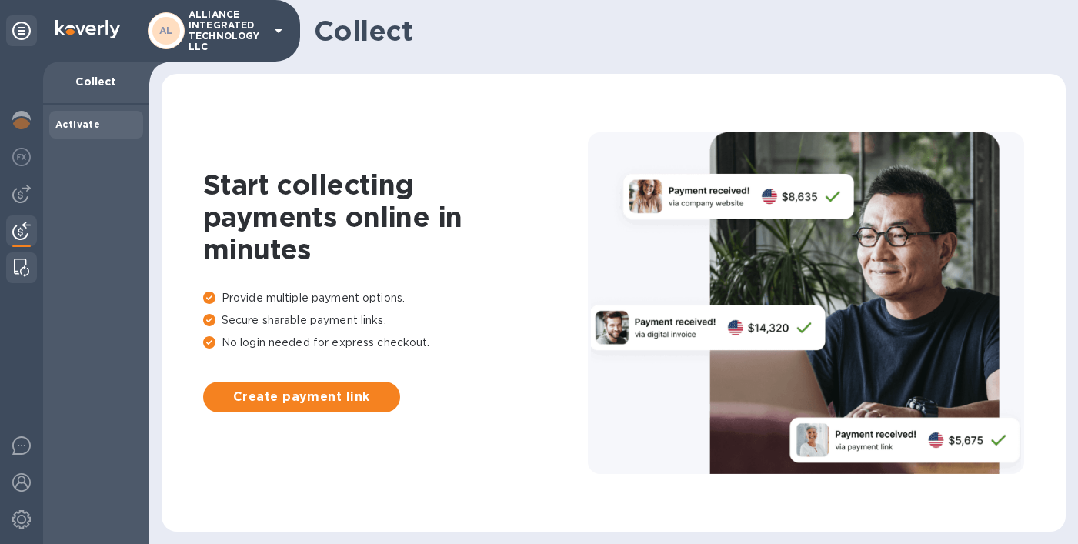
click at [18, 265] on img at bounding box center [21, 268] width 15 height 18
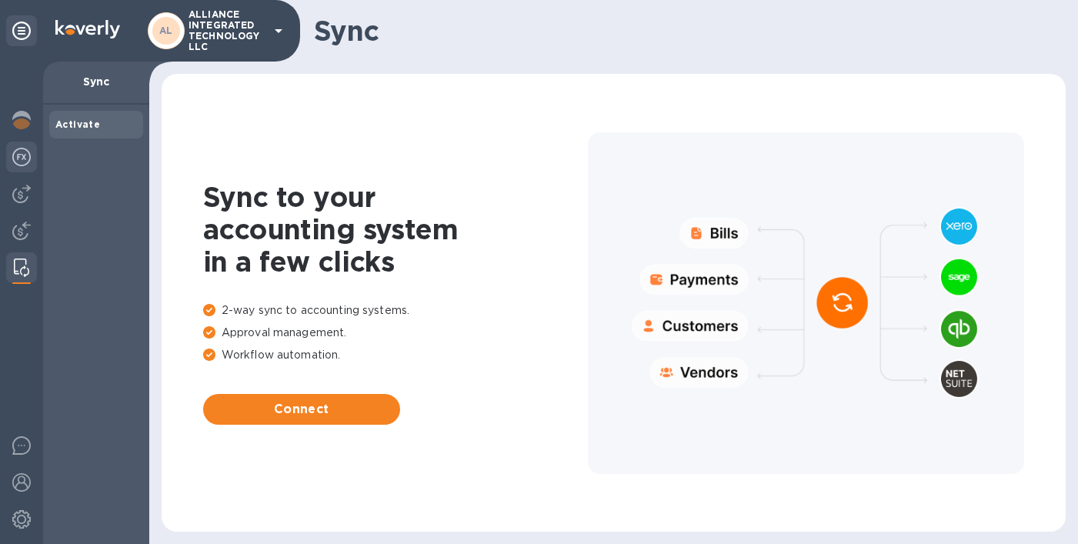
click at [25, 165] on img at bounding box center [21, 157] width 18 height 18
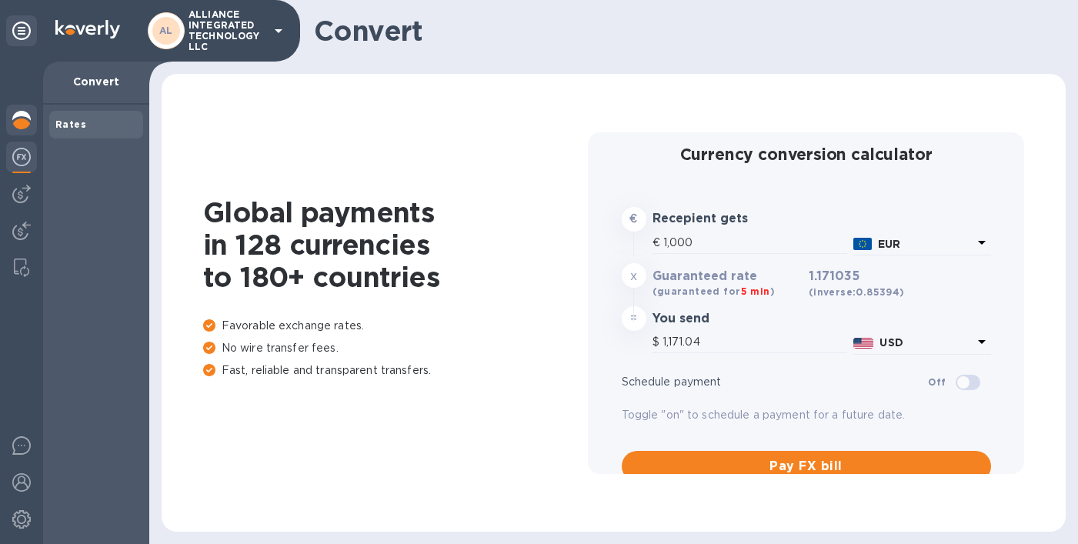
click at [25, 122] on img at bounding box center [21, 120] width 18 height 18
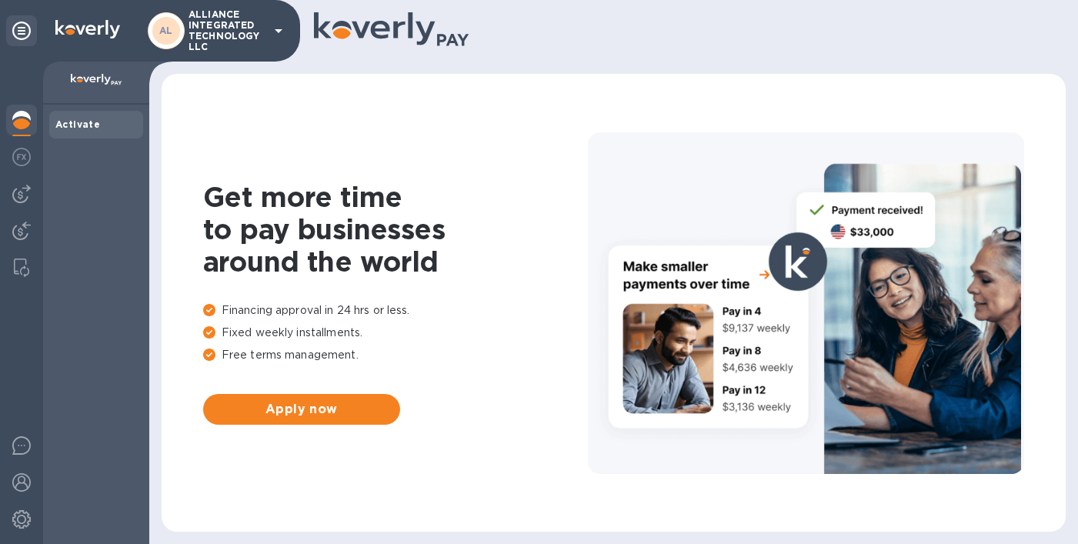
click at [95, 82] on img at bounding box center [97, 80] width 52 height 12
click at [22, 162] on img at bounding box center [21, 157] width 18 height 18
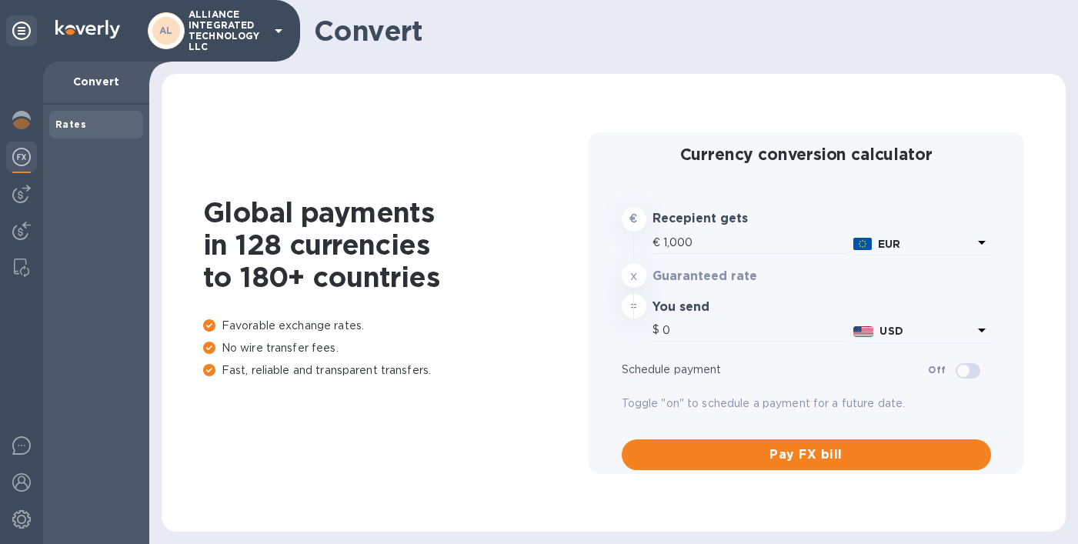
type input "1,171.04"
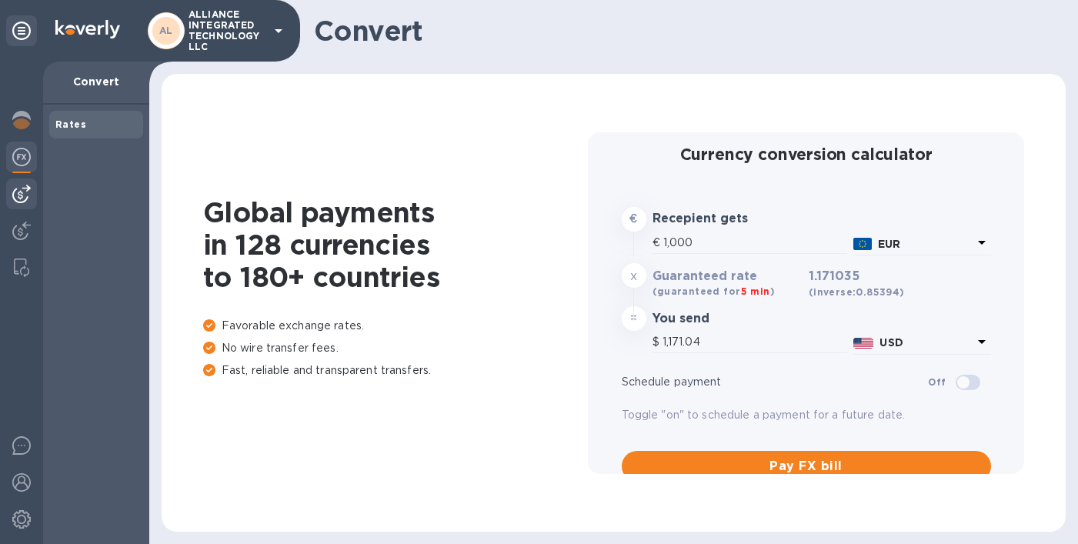
click at [18, 195] on img at bounding box center [21, 194] width 18 height 18
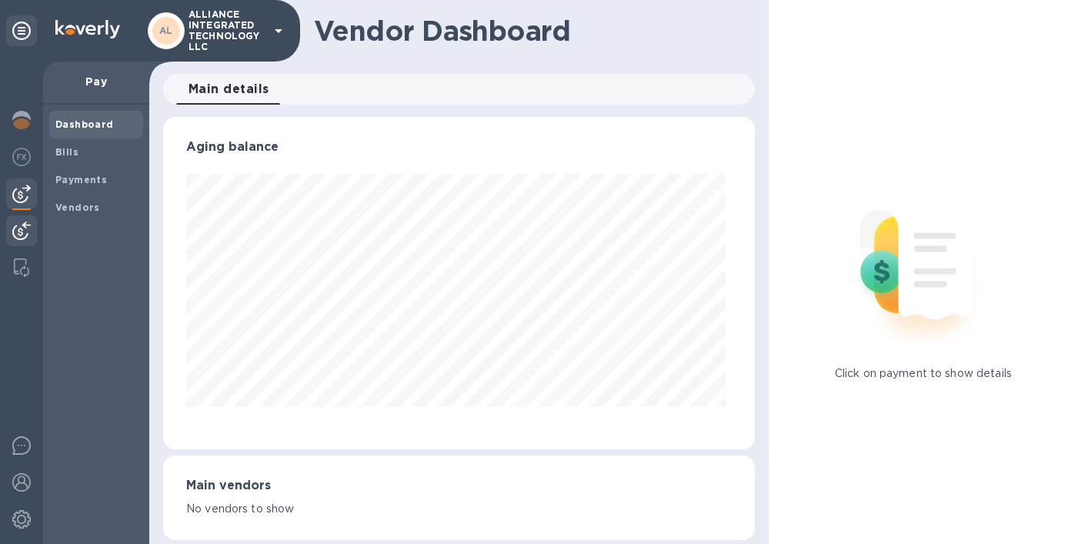
scroll to position [332, 585]
click at [19, 218] on div at bounding box center [21, 232] width 31 height 34
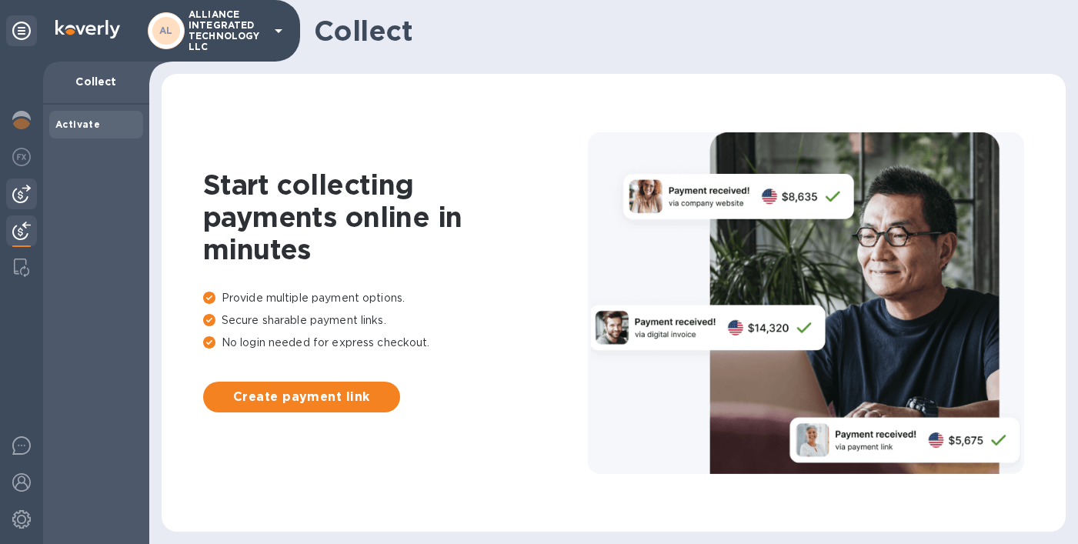
click at [22, 185] on img at bounding box center [21, 194] width 18 height 18
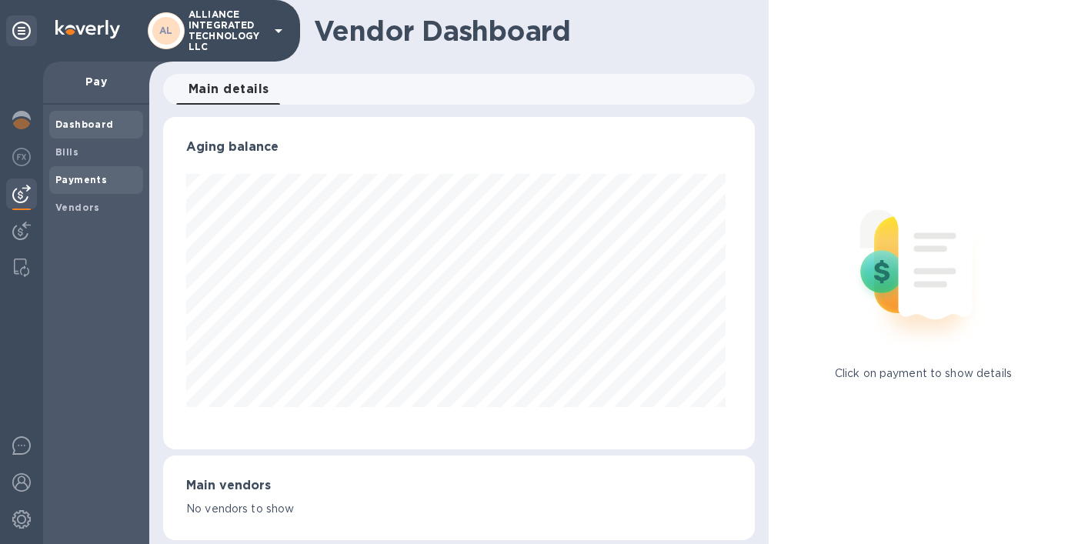
scroll to position [332, 585]
click at [98, 181] on b "Payments" at bounding box center [81, 180] width 52 height 12
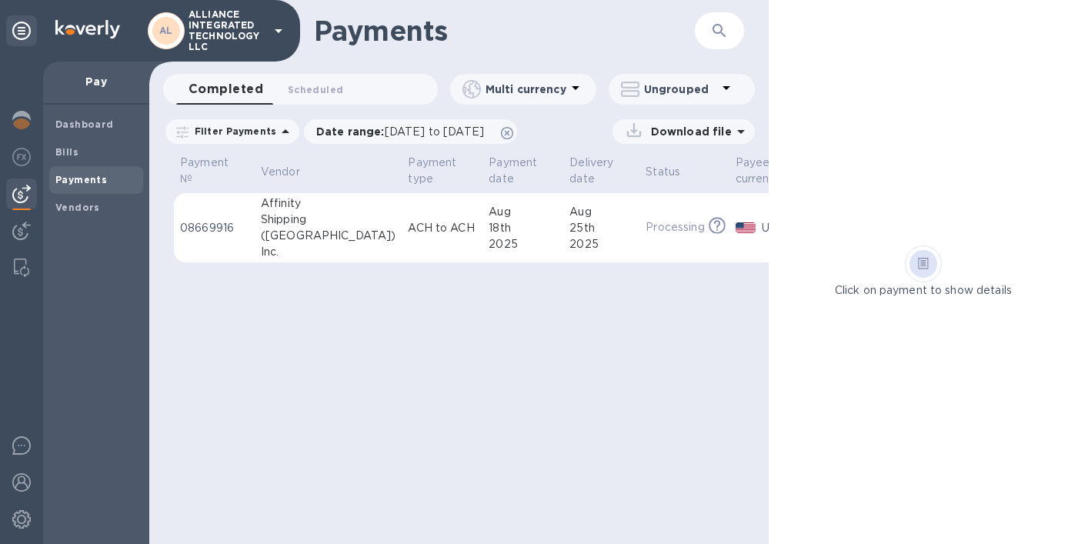
click at [709, 231] on icon at bounding box center [717, 226] width 17 height 17
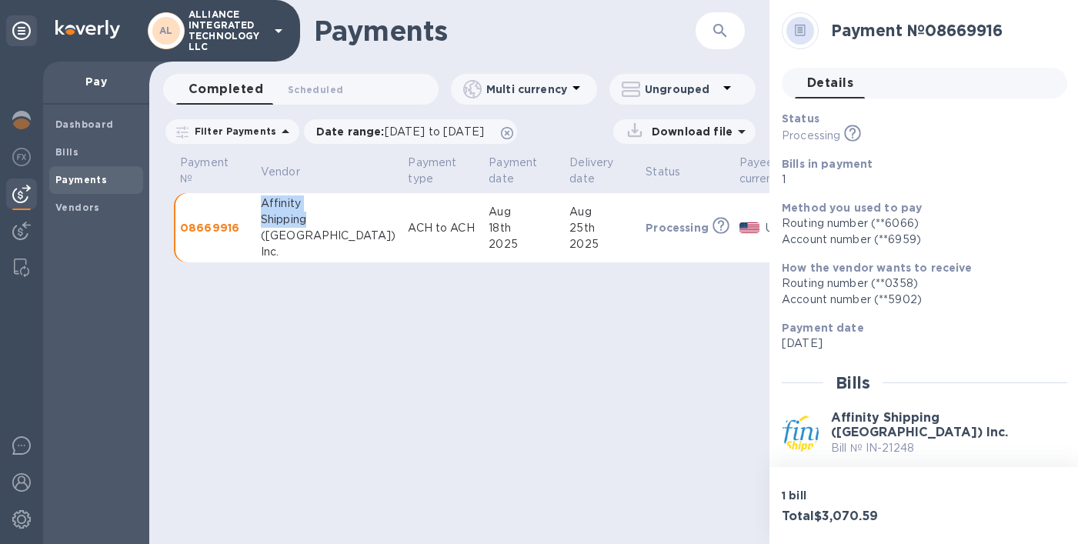
drag, startPoint x: 259, startPoint y: 202, endPoint x: 309, endPoint y: 225, distance: 55.8
click at [309, 225] on td "Affinity Shipping (USA) Inc." at bounding box center [329, 228] width 148 height 70
copy div "Affinity Shipping"
